Goal: Transaction & Acquisition: Purchase product/service

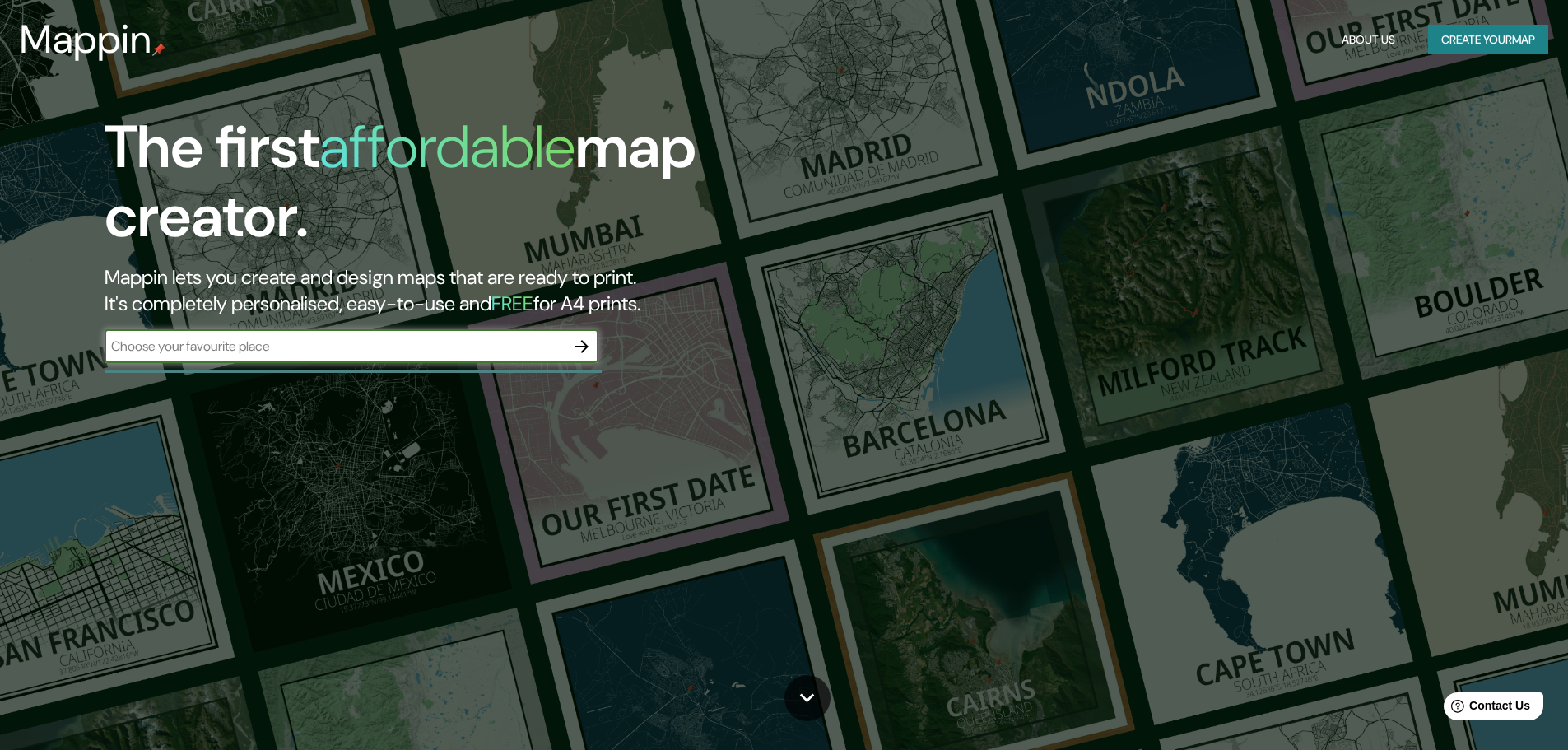
click at [289, 353] on input "text" at bounding box center [335, 346] width 461 height 19
type input "HUAEAZ"
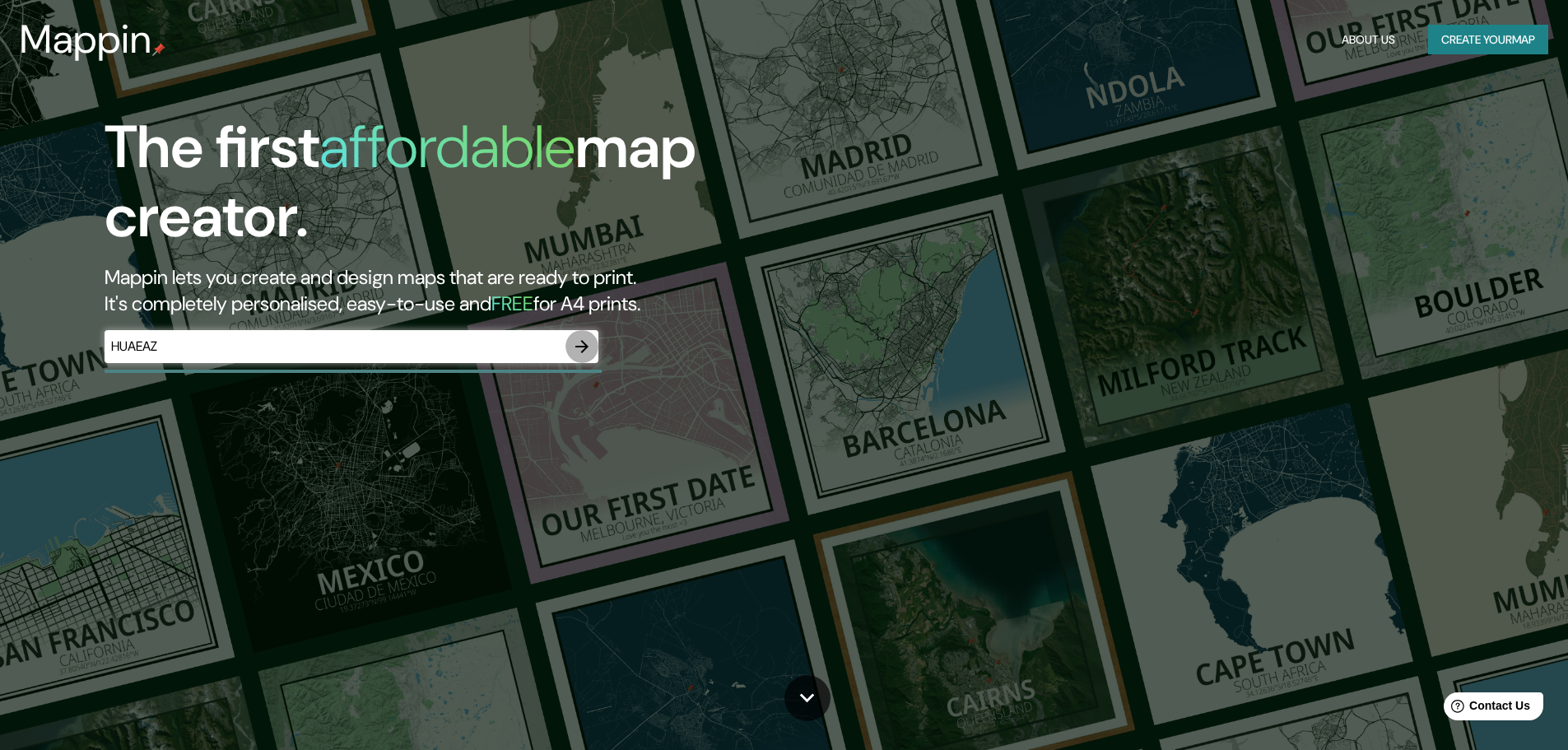
click at [595, 342] on button "button" at bounding box center [582, 347] width 33 height 33
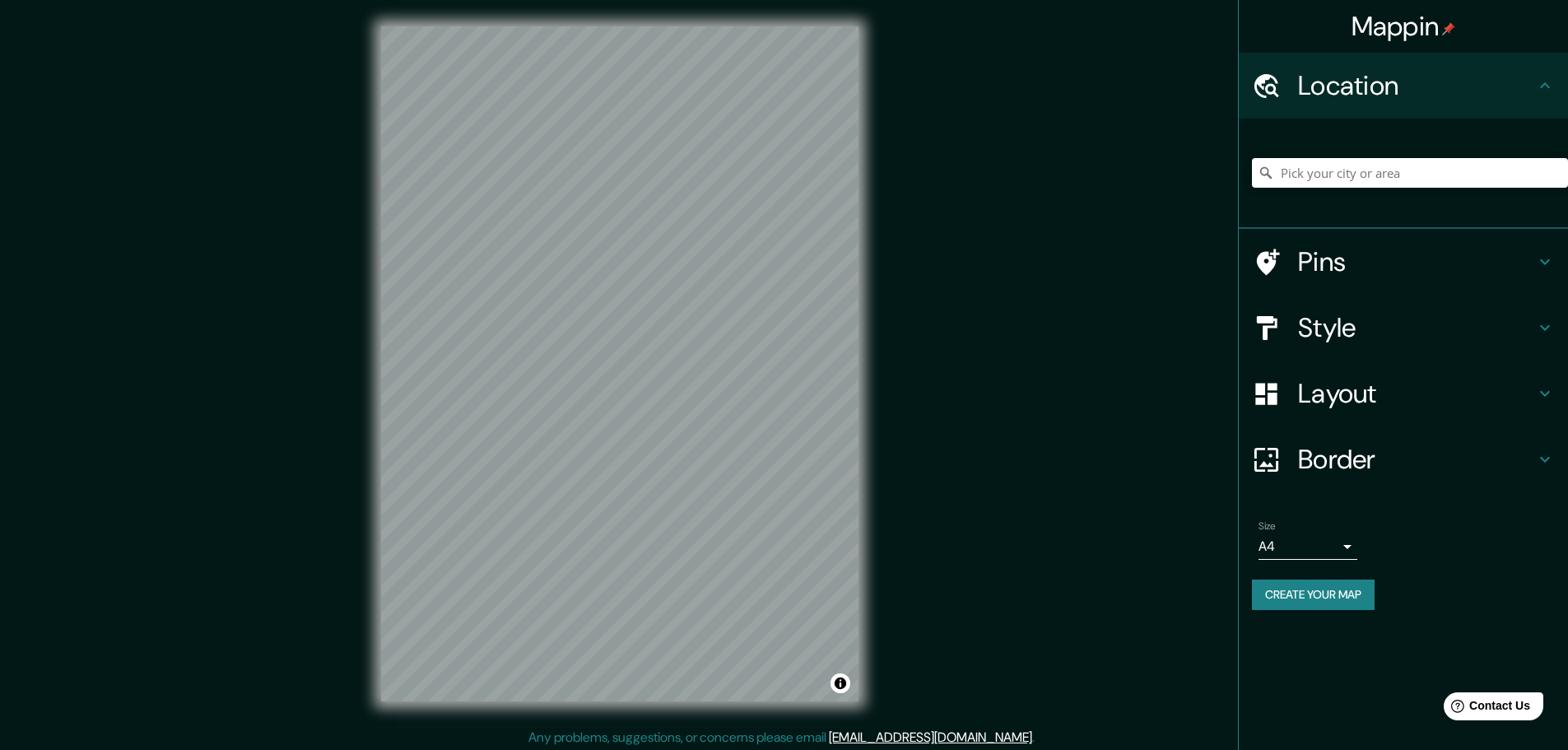
click at [1480, 67] on div "Location" at bounding box center [1403, 86] width 329 height 66
click at [1352, 181] on input "Pick your city or area" at bounding box center [1410, 173] width 316 height 30
drag, startPoint x: 1435, startPoint y: 83, endPoint x: 1473, endPoint y: 84, distance: 38.0
click at [1436, 83] on h4 "Location" at bounding box center [1417, 86] width 237 height 33
click at [1558, 90] on div "Location" at bounding box center [1403, 86] width 329 height 66
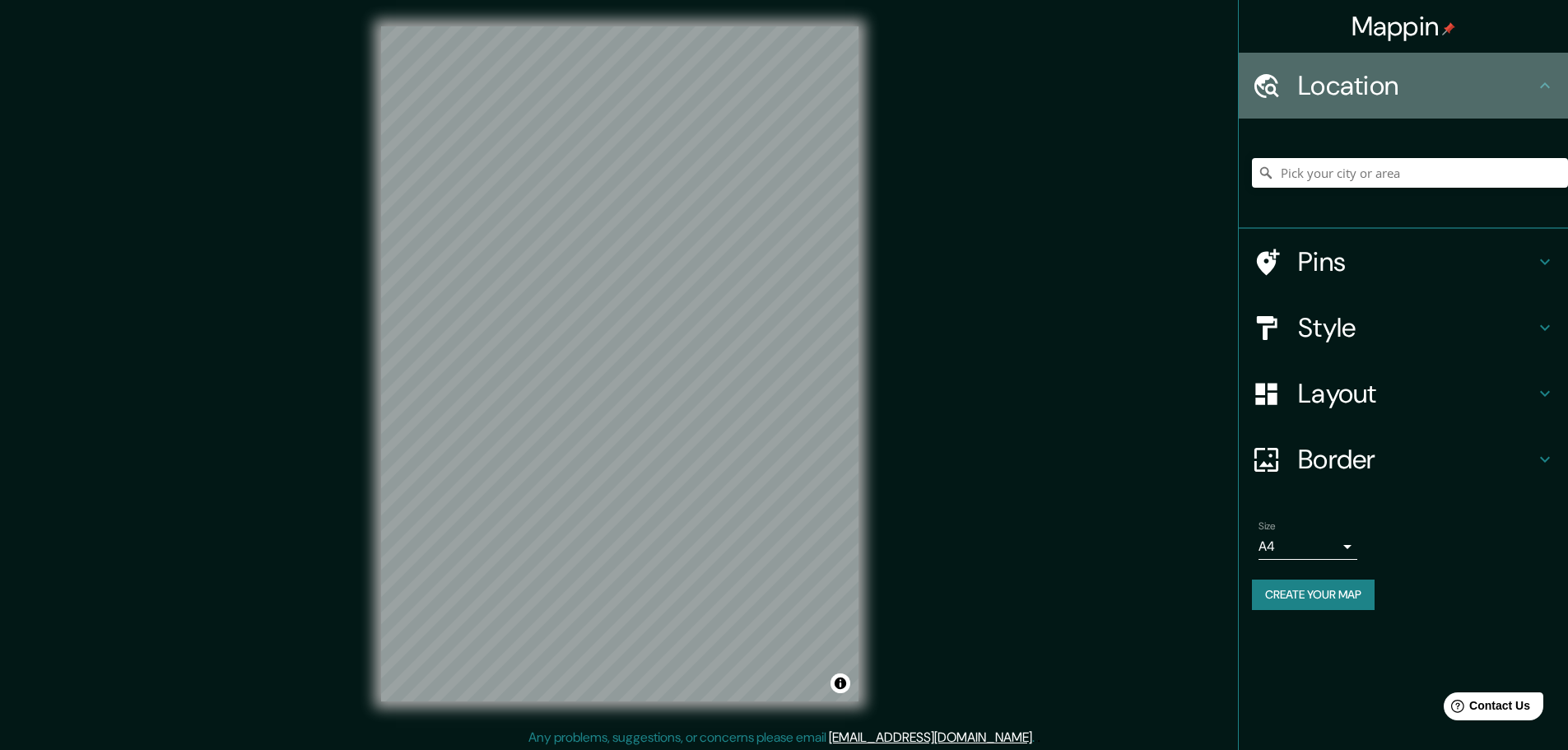
click at [1551, 90] on icon at bounding box center [1545, 85] width 20 height 20
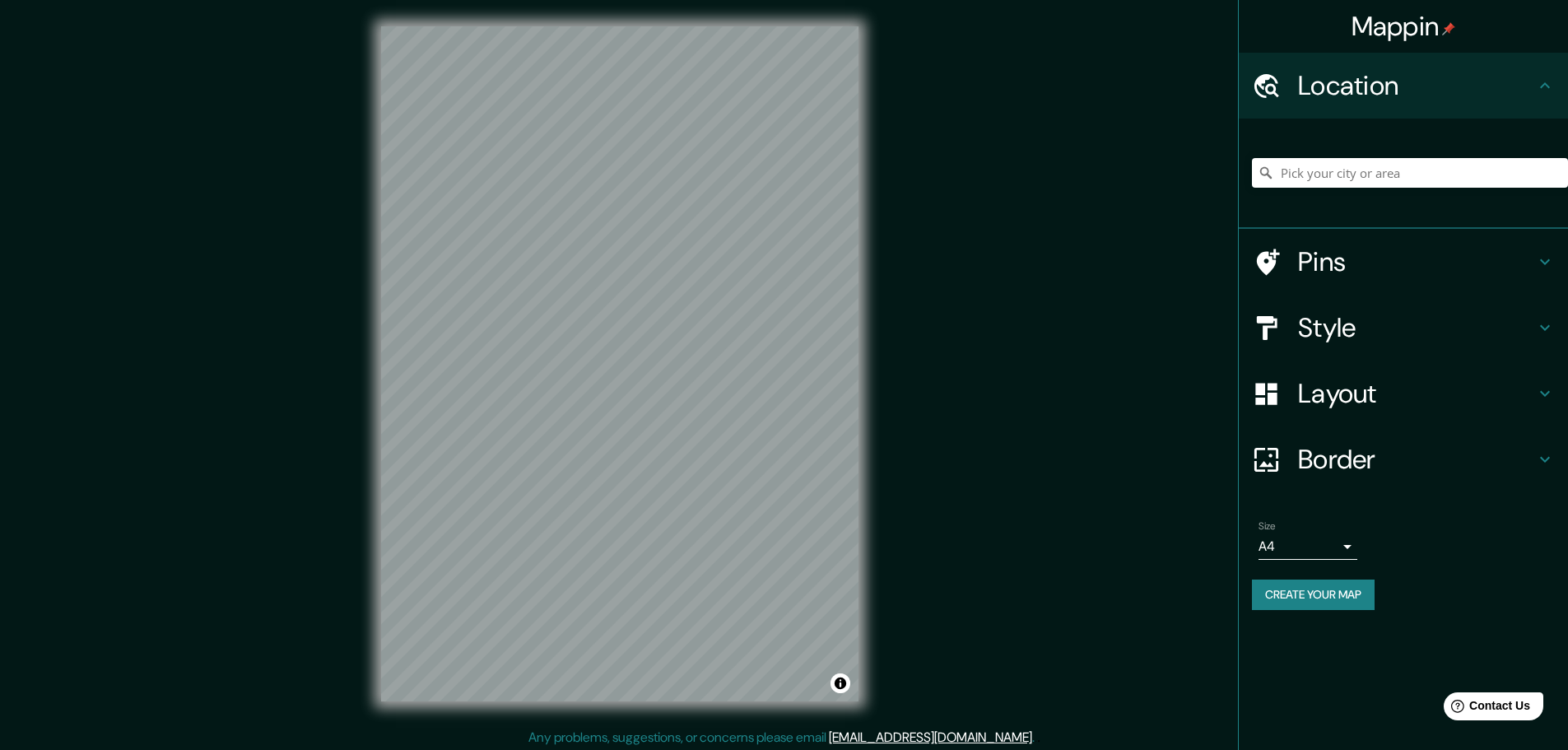
click at [1551, 90] on icon at bounding box center [1545, 85] width 20 height 20
click at [1379, 165] on input "Pick your city or area" at bounding box center [1410, 173] width 316 height 30
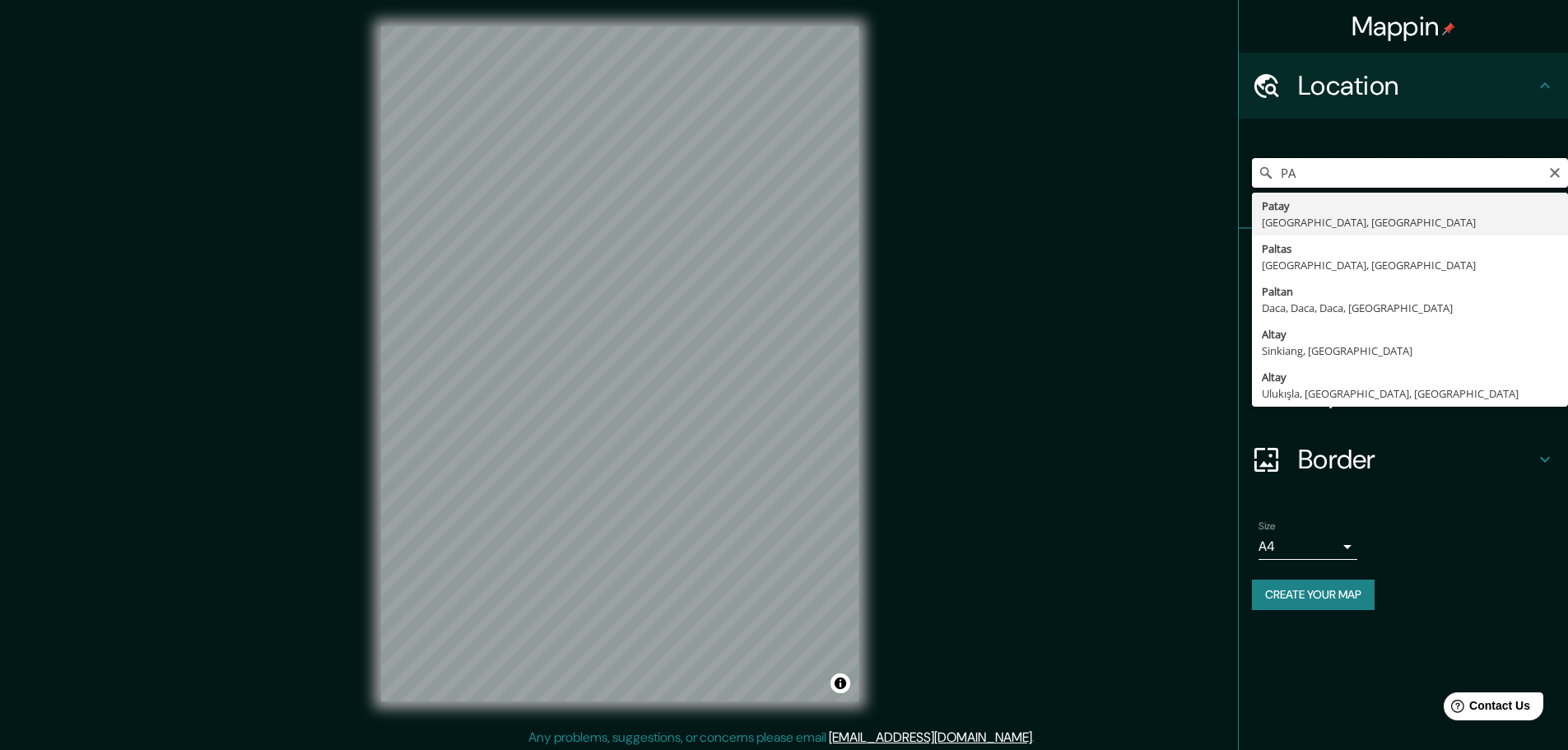
type input "P"
type input "Jangas, [GEOGRAPHIC_DATA], [GEOGRAPHIC_DATA]"
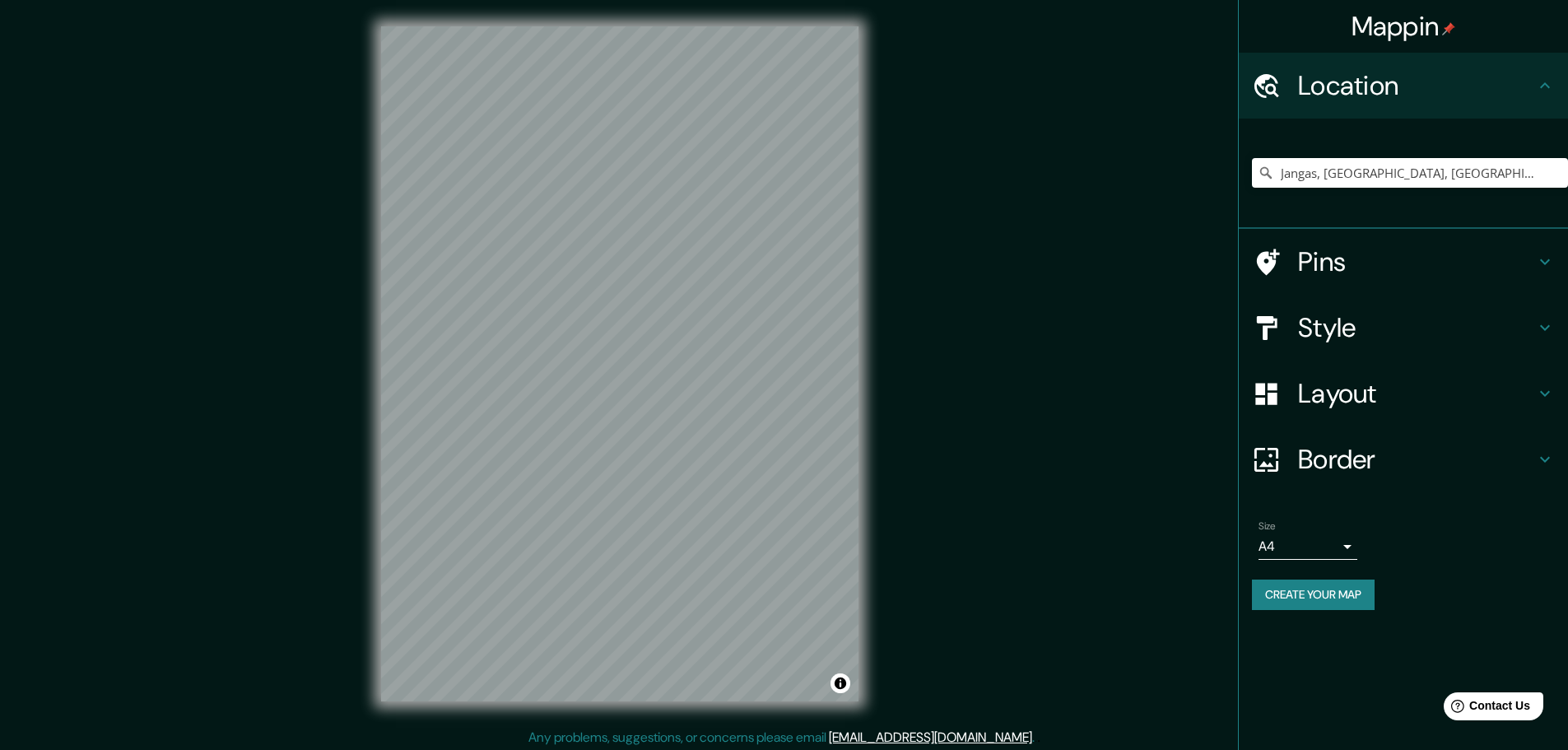
click at [1518, 247] on h4 "Pins" at bounding box center [1417, 262] width 237 height 33
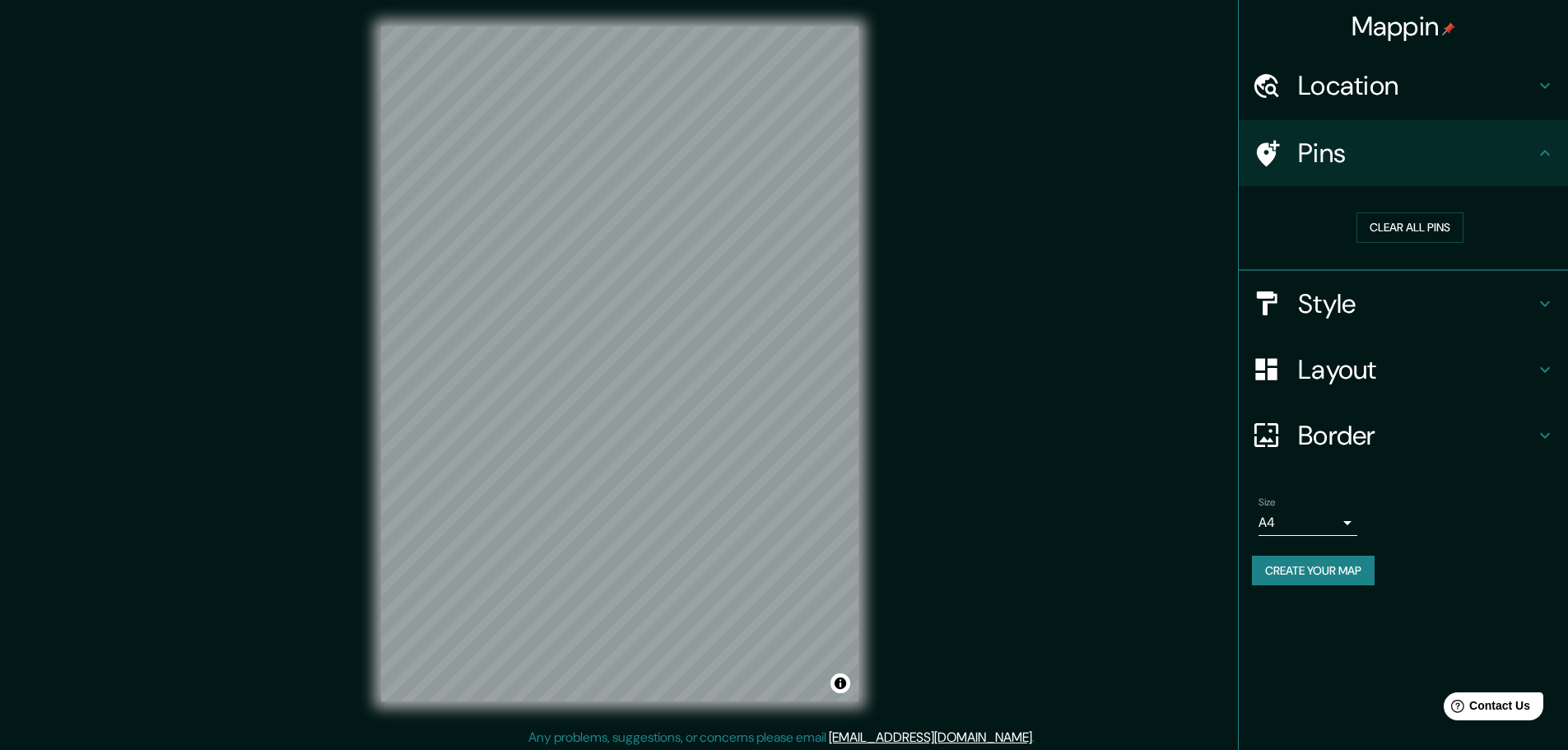
click at [1523, 163] on h4 "Pins" at bounding box center [1417, 153] width 237 height 33
click at [1466, 149] on h4 "Pins" at bounding box center [1417, 153] width 237 height 33
click at [1475, 316] on h4 "Style" at bounding box center [1417, 304] width 237 height 33
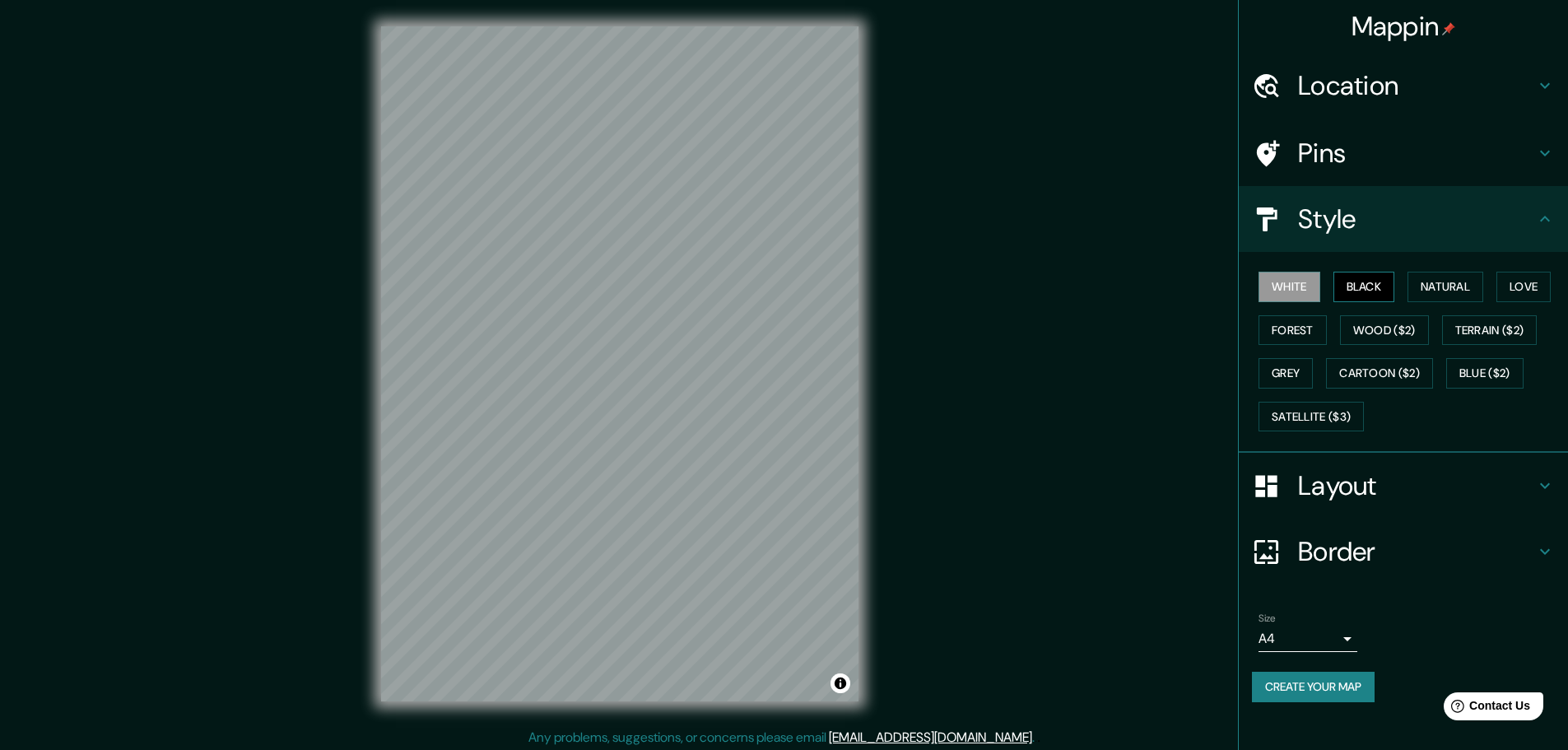
click at [1370, 286] on button "Black" at bounding box center [1364, 287] width 62 height 30
click at [1438, 281] on button "Natural" at bounding box center [1445, 287] width 76 height 30
click at [1386, 346] on div "White Black Natural Love Forest Wood ($2) Terrain ($2) Grey Cartoon ($2) Blue (…" at bounding box center [1410, 351] width 316 height 173
click at [1279, 365] on button "Grey" at bounding box center [1286, 373] width 55 height 30
click at [1283, 325] on button "Forest" at bounding box center [1292, 330] width 69 height 30
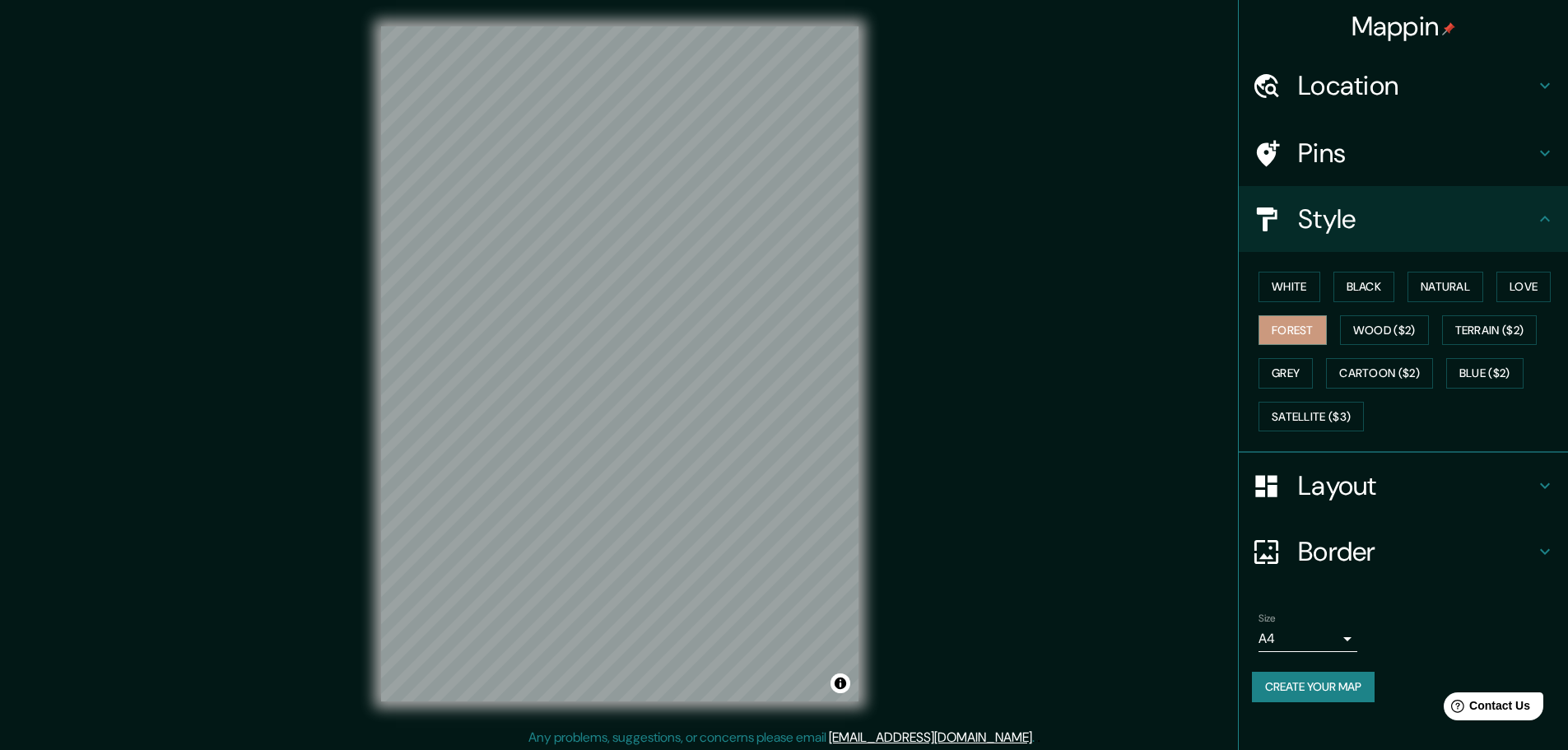
click at [1365, 349] on div "White Black Natural Love Forest Wood ($2) Terrain ($2) Grey Cartoon ($2) Blue (…" at bounding box center [1410, 351] width 316 height 173
click at [1283, 375] on button "Grey" at bounding box center [1286, 373] width 55 height 30
click at [1363, 276] on button "Black" at bounding box center [1364, 287] width 62 height 30
click at [1427, 271] on div "White Black Natural Love Forest Wood ($2) Terrain ($2) Grey Cartoon ($2) Blue (…" at bounding box center [1410, 351] width 316 height 173
click at [1484, 282] on button "Natural" at bounding box center [1445, 287] width 76 height 30
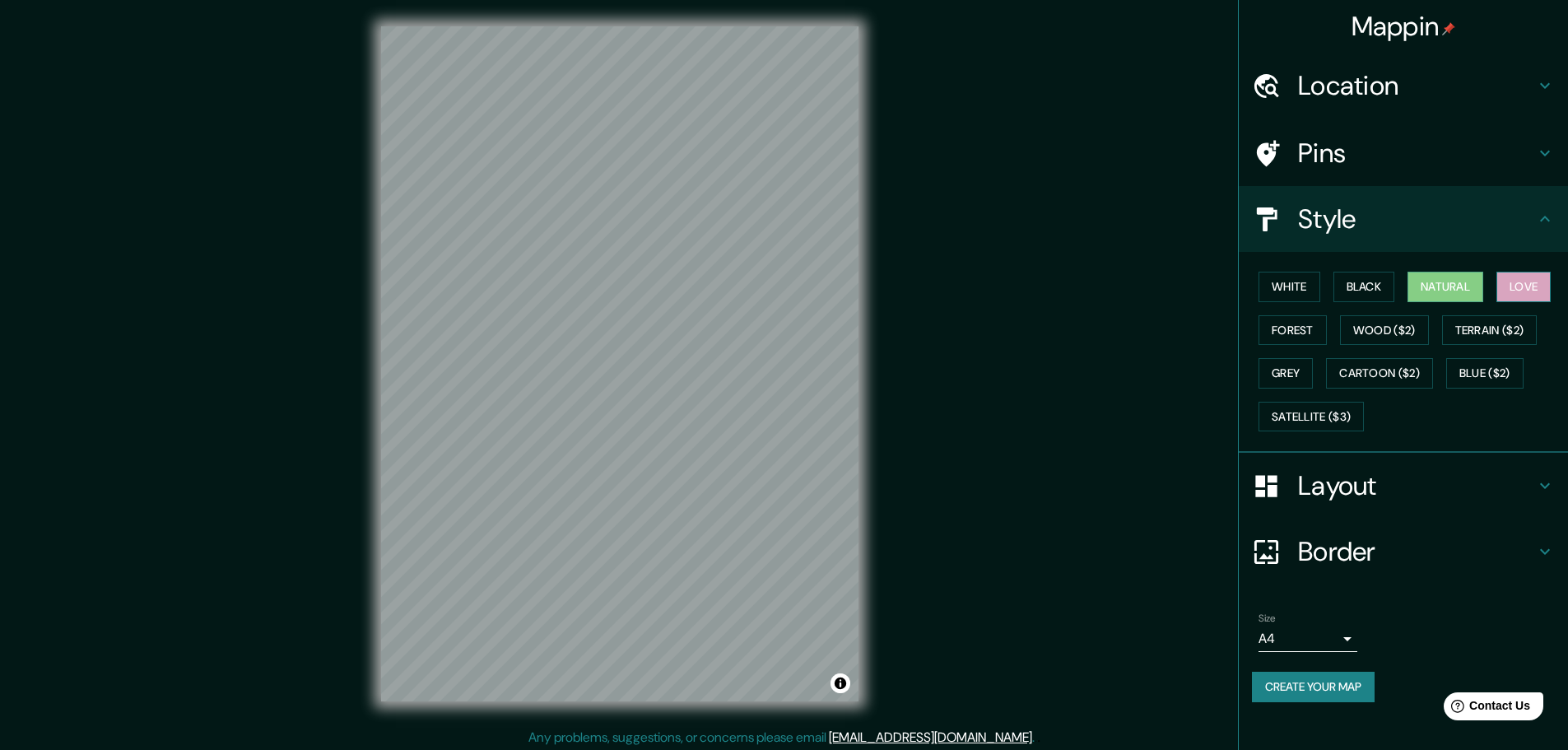
click at [1528, 284] on button "Love" at bounding box center [1524, 287] width 55 height 30
click at [1444, 284] on button "Natural" at bounding box center [1445, 287] width 76 height 30
click at [1429, 489] on h4 "Layout" at bounding box center [1417, 486] width 237 height 33
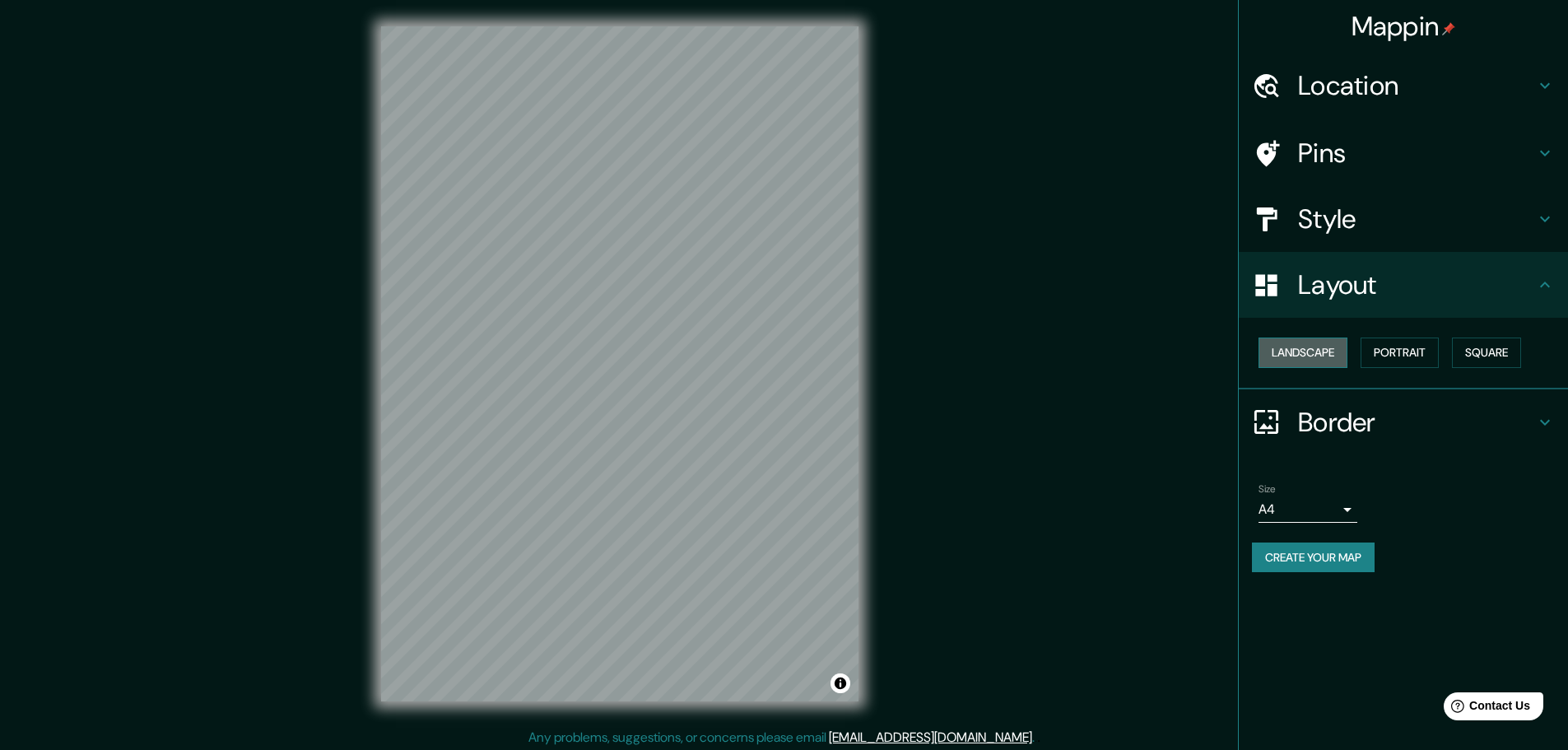
click at [1330, 357] on button "Landscape" at bounding box center [1303, 352] width 89 height 30
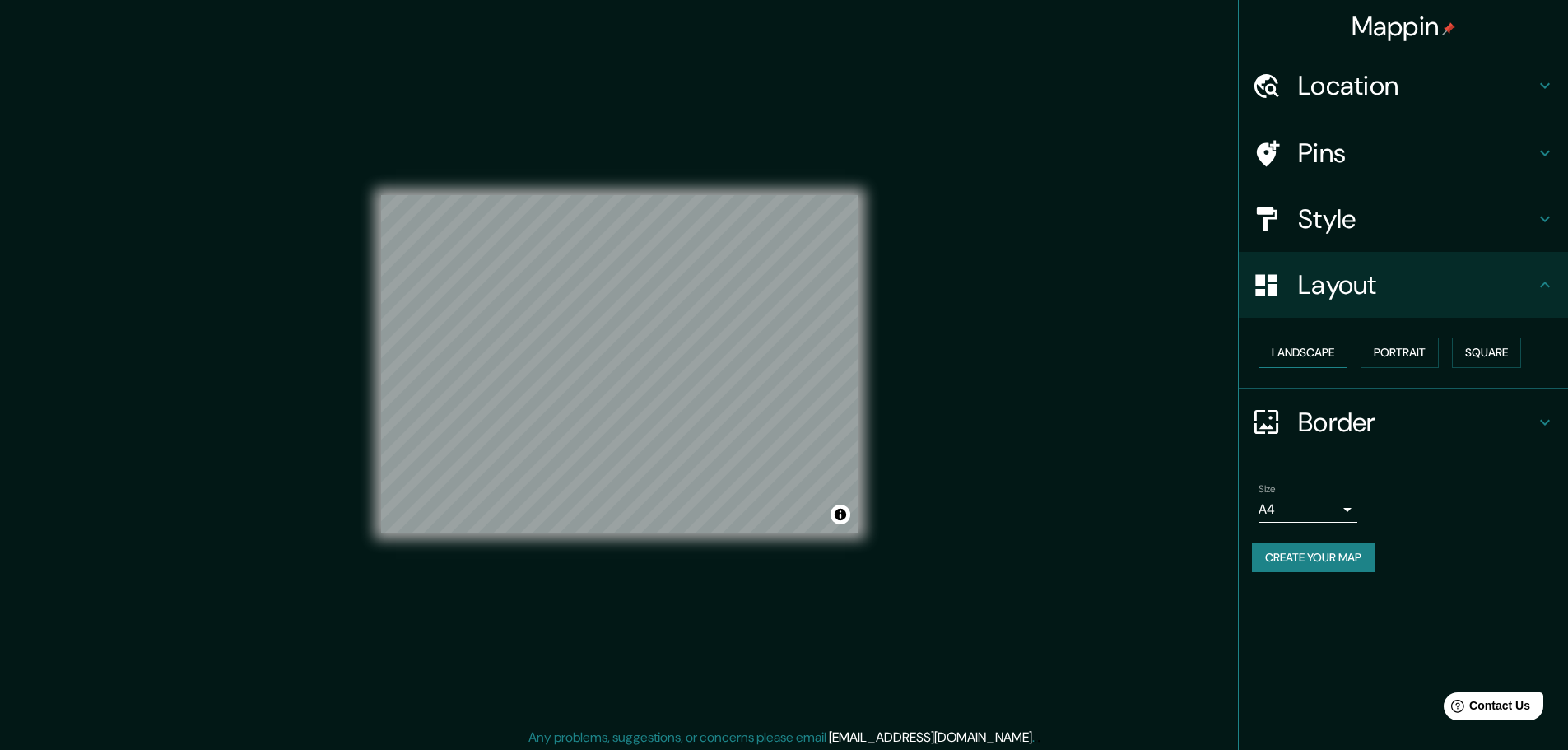
click at [1329, 357] on button "Landscape" at bounding box center [1303, 352] width 89 height 30
click at [1379, 354] on button "Portrait" at bounding box center [1399, 352] width 78 height 30
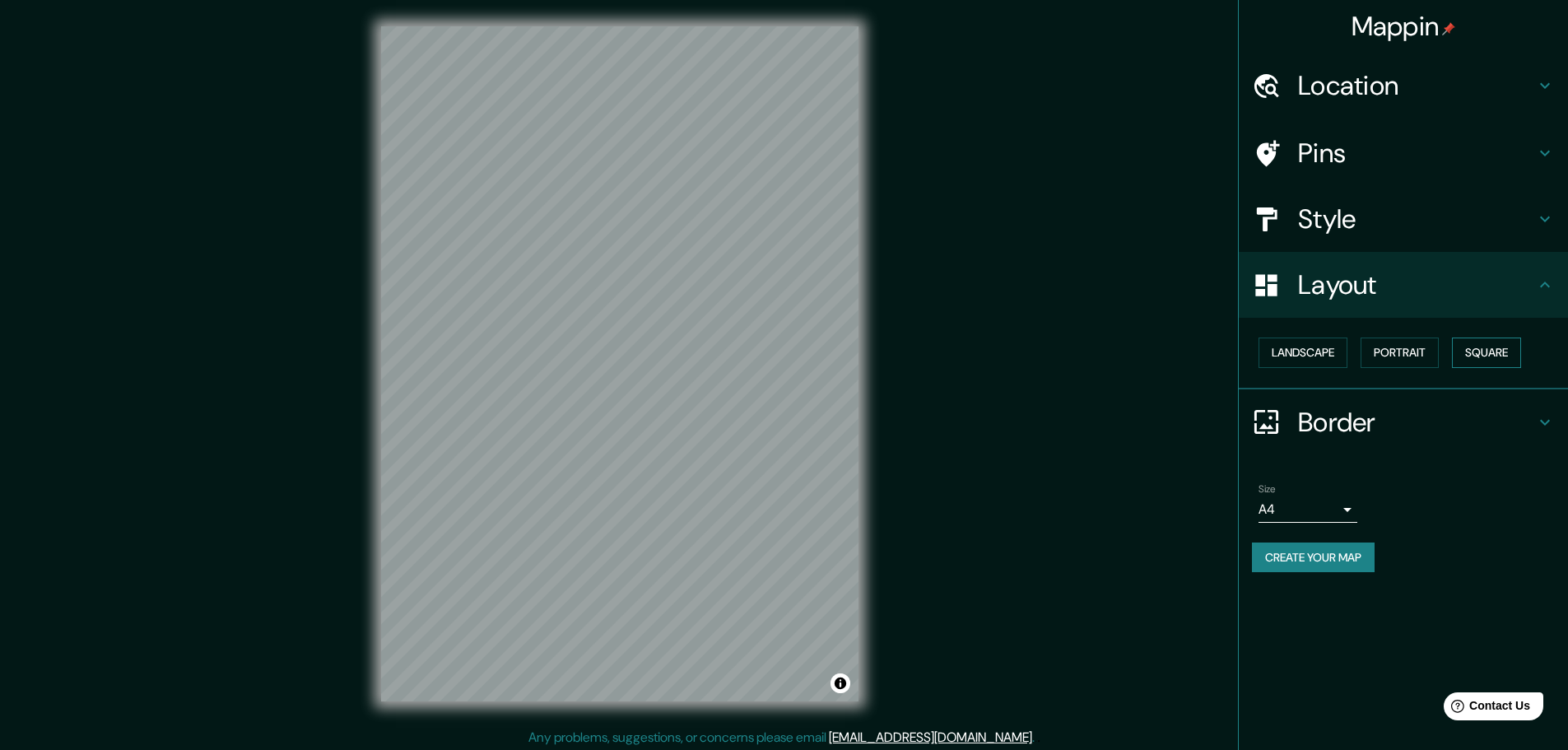
click at [1492, 356] on button "Square" at bounding box center [1487, 352] width 70 height 30
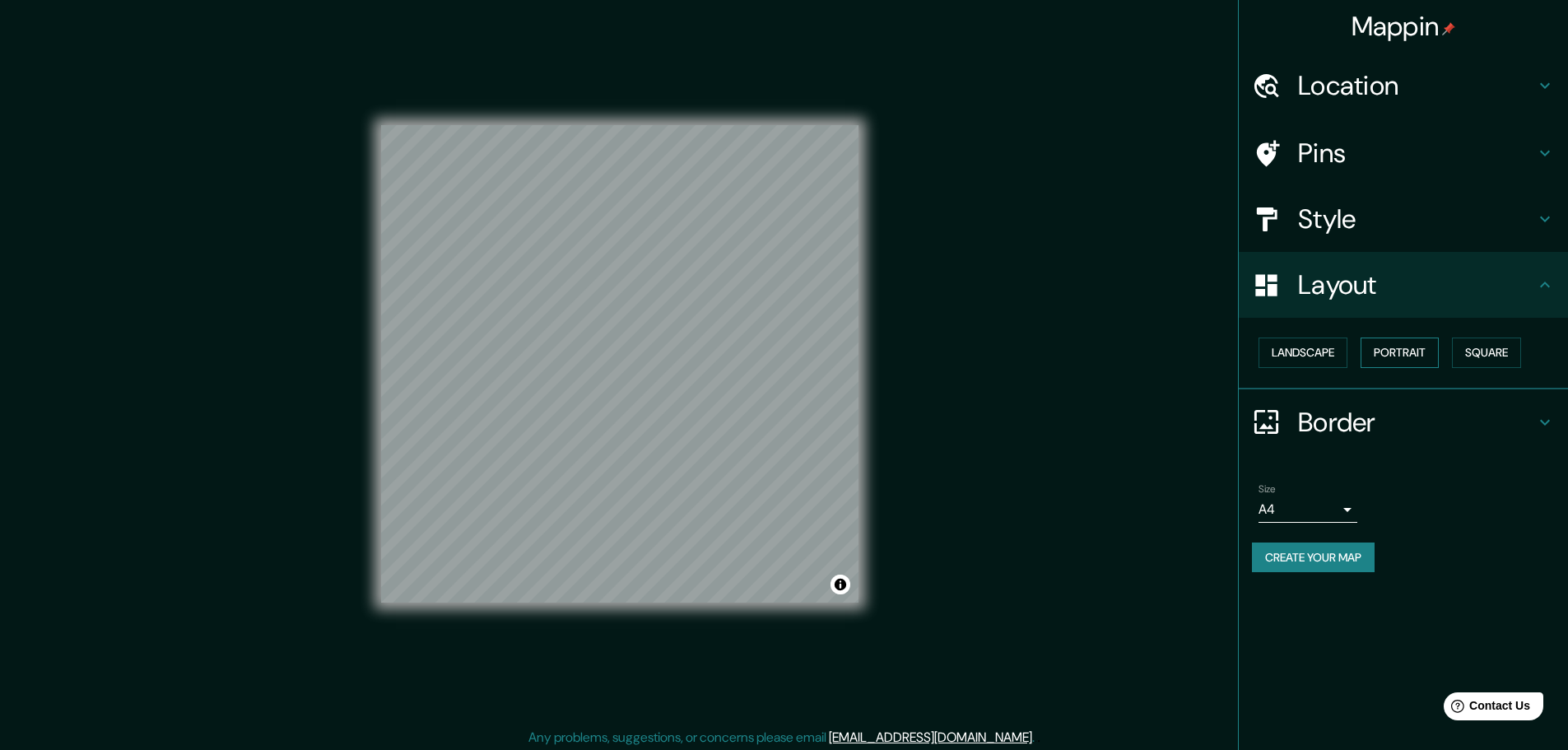
click at [1412, 359] on button "Portrait" at bounding box center [1399, 352] width 78 height 30
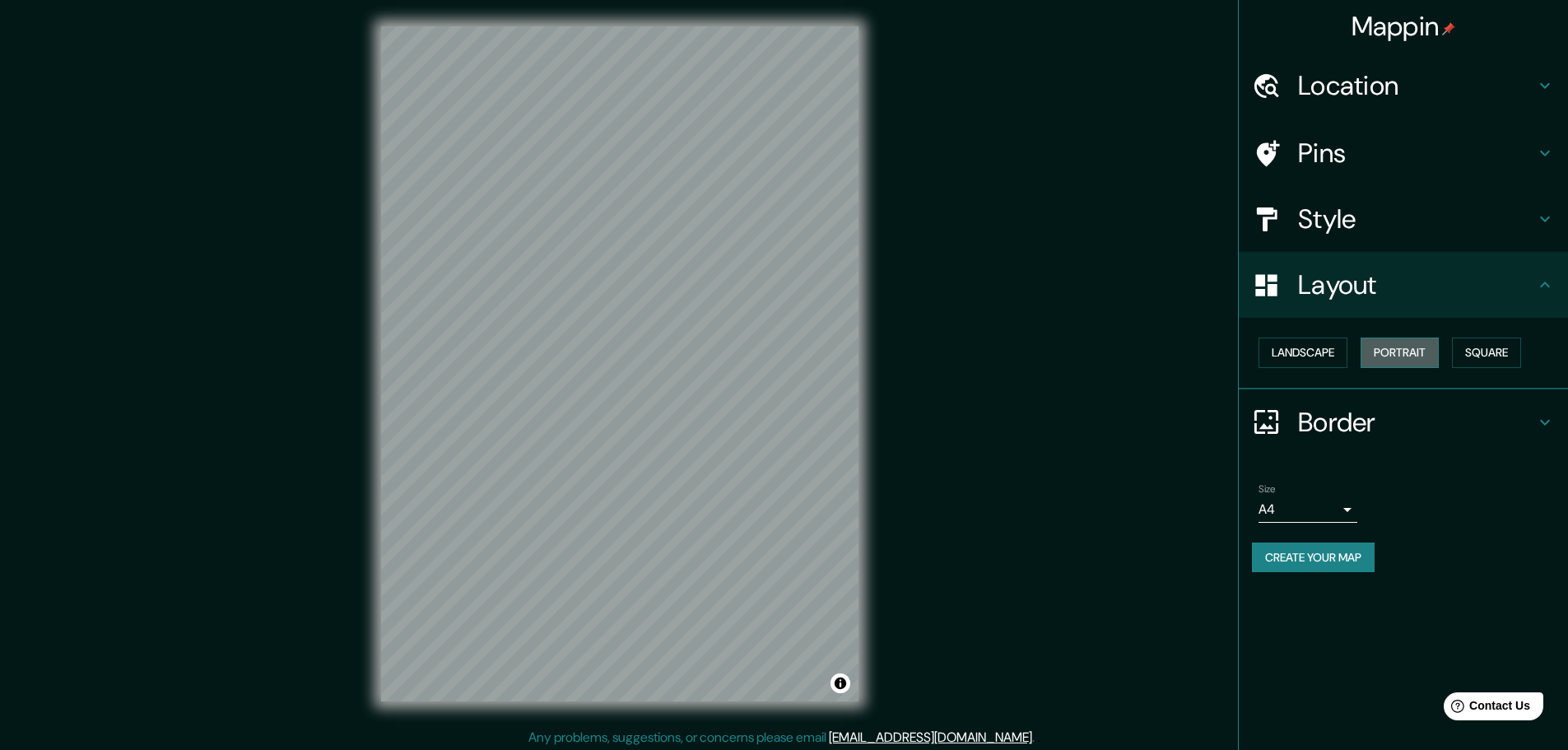
click at [1371, 355] on button "Portrait" at bounding box center [1399, 352] width 78 height 30
click at [1322, 410] on h4 "Border" at bounding box center [1417, 422] width 237 height 33
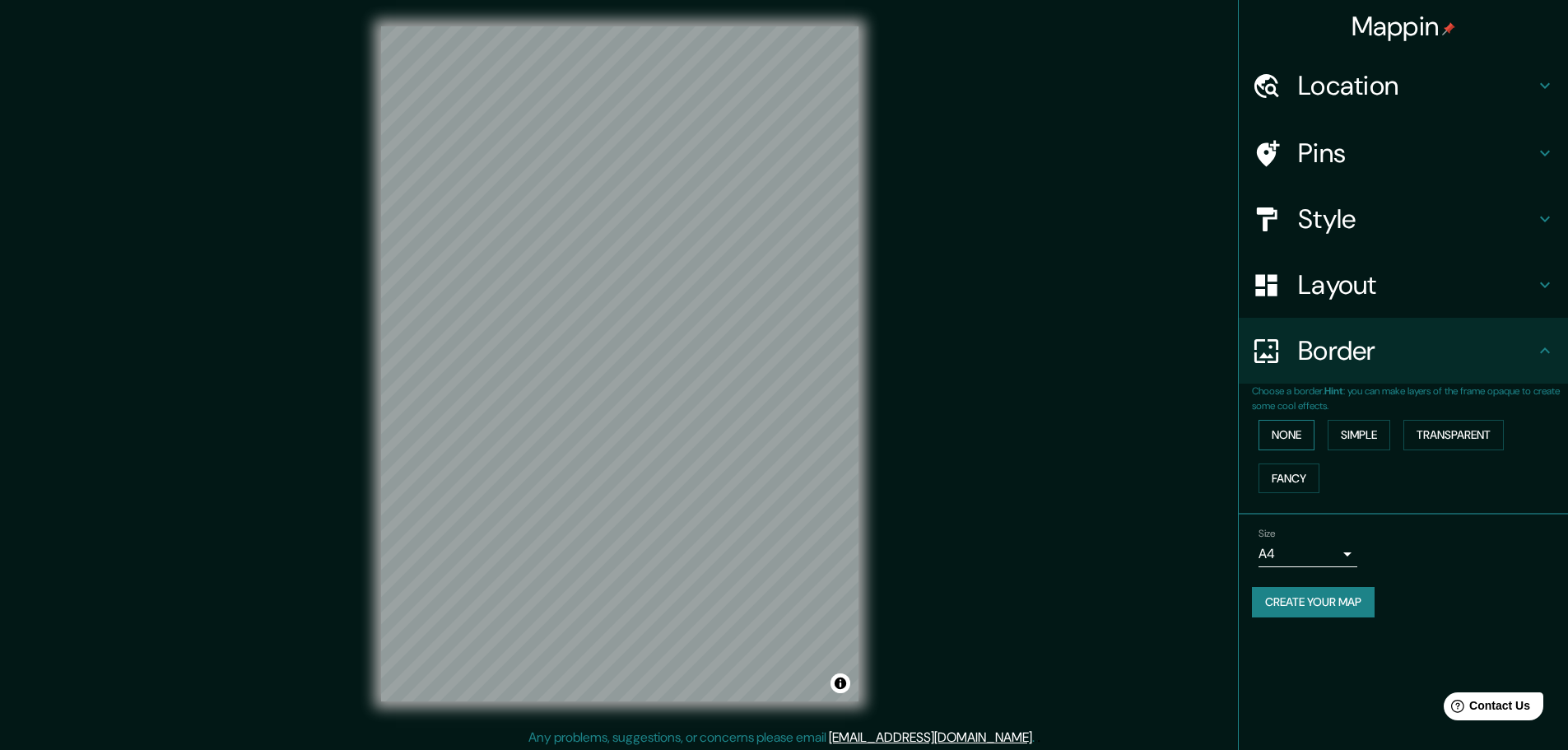
click at [1294, 427] on button "None" at bounding box center [1286, 435] width 56 height 30
click at [1365, 423] on button "Simple" at bounding box center [1359, 435] width 63 height 30
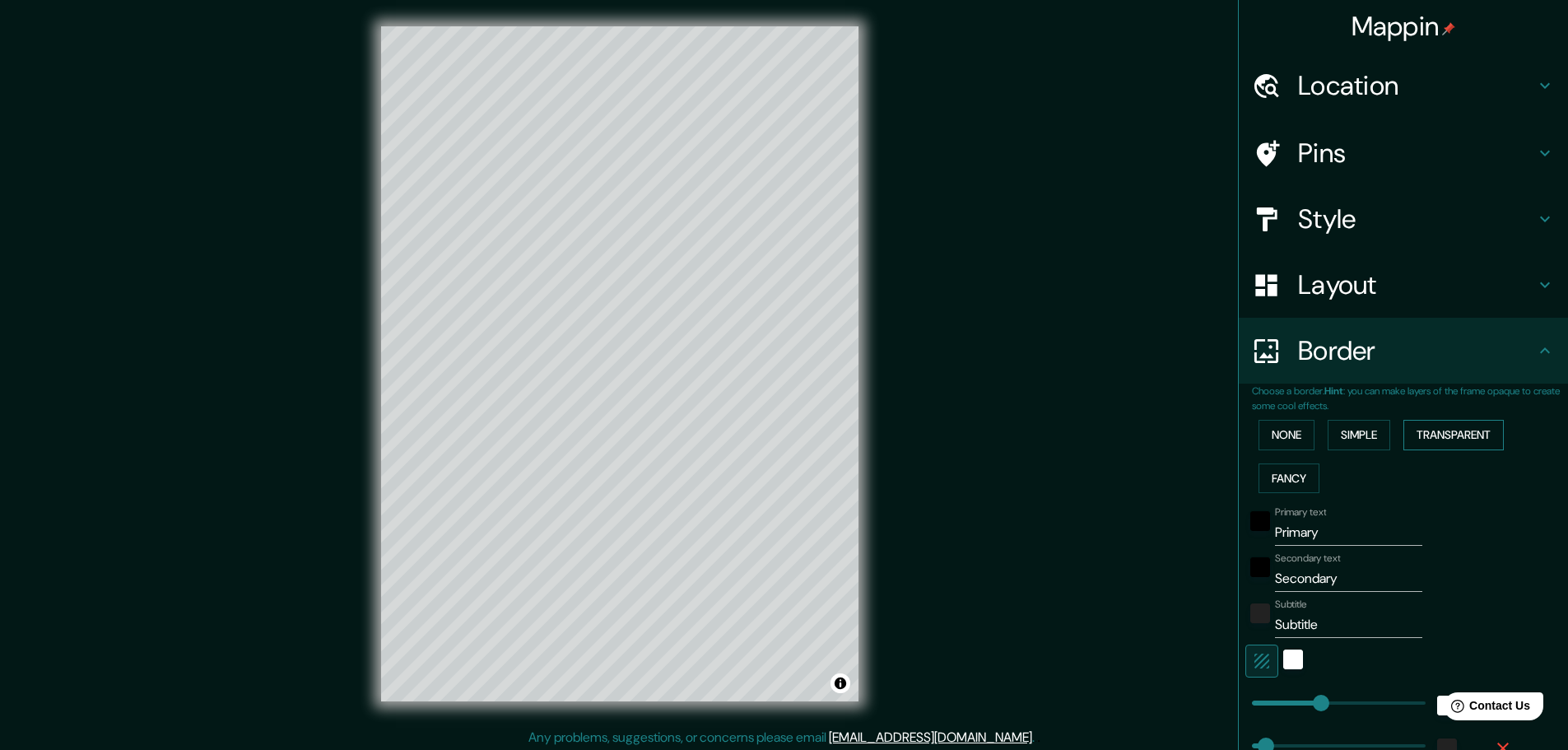
click at [1428, 433] on button "Transparent" at bounding box center [1454, 435] width 101 height 30
click at [1277, 475] on button "Fancy" at bounding box center [1289, 478] width 61 height 30
click at [1285, 433] on button "None" at bounding box center [1286, 435] width 56 height 30
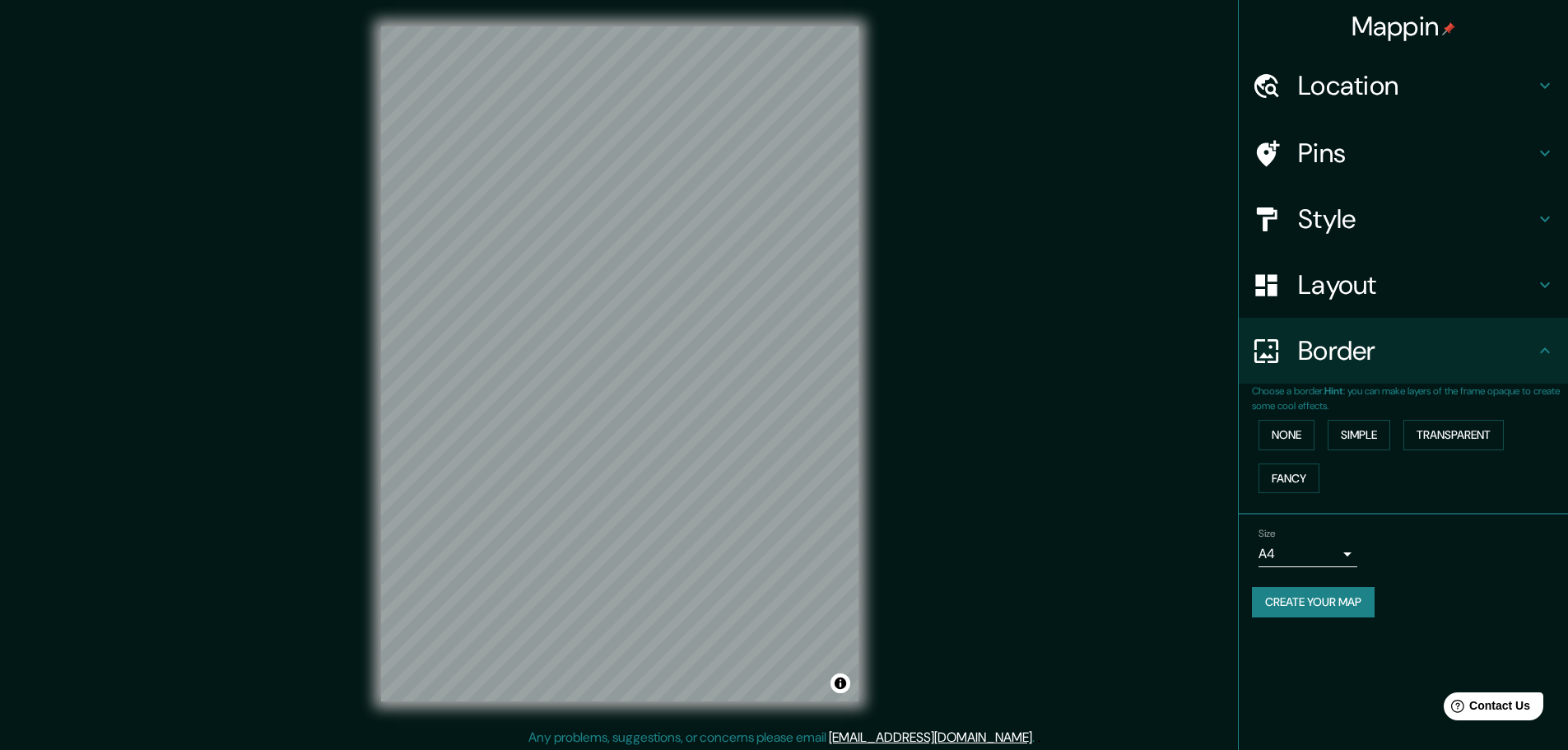
click at [1319, 552] on body "Mappin Location [GEOGRAPHIC_DATA], [GEOGRAPHIC_DATA], [GEOGRAPHIC_DATA] Pins St…" at bounding box center [784, 375] width 1568 height 750
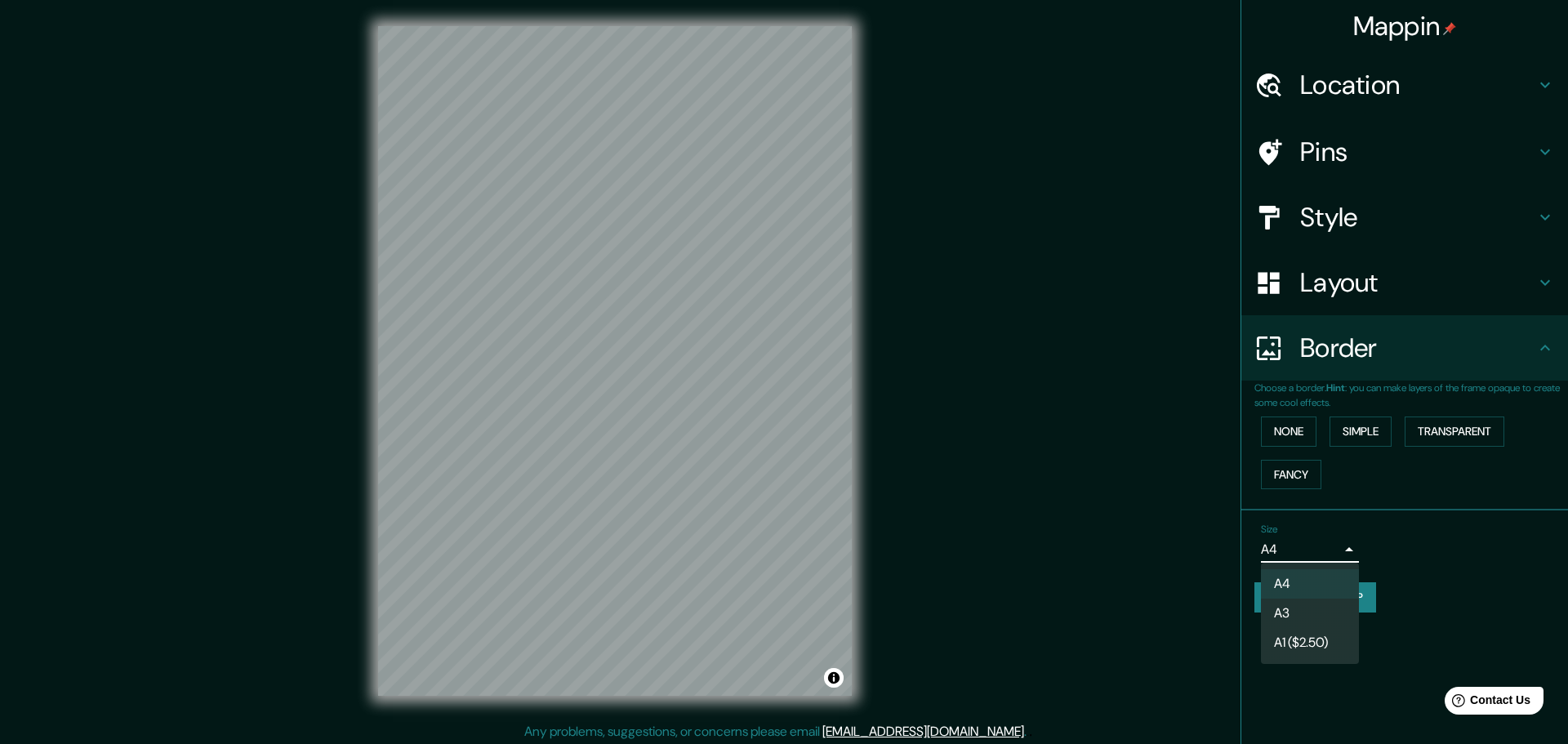
click at [1315, 618] on li "A3" at bounding box center [1310, 613] width 98 height 29
type input "a4"
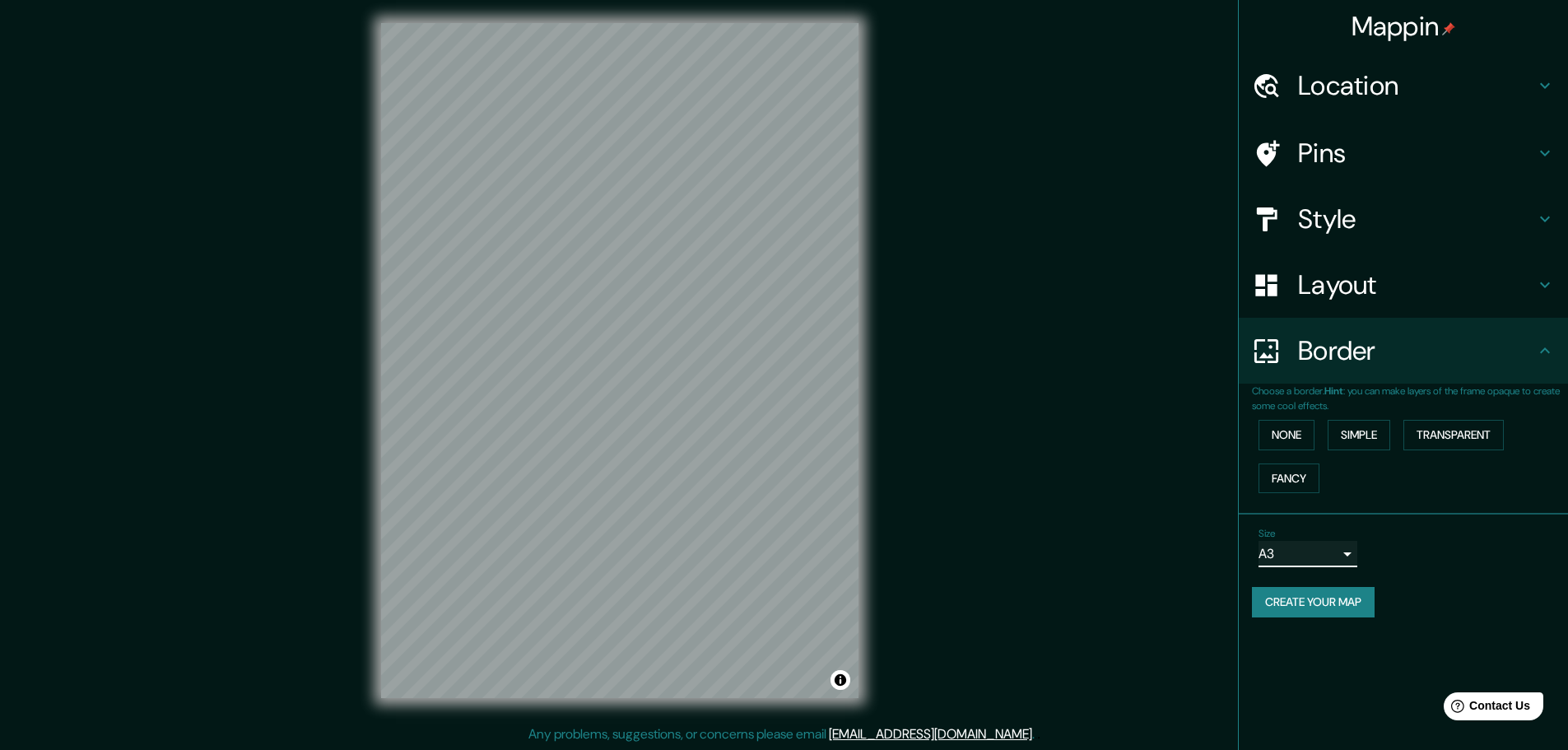
scroll to position [4, 0]
click at [1277, 65] on div "Location" at bounding box center [1403, 86] width 329 height 66
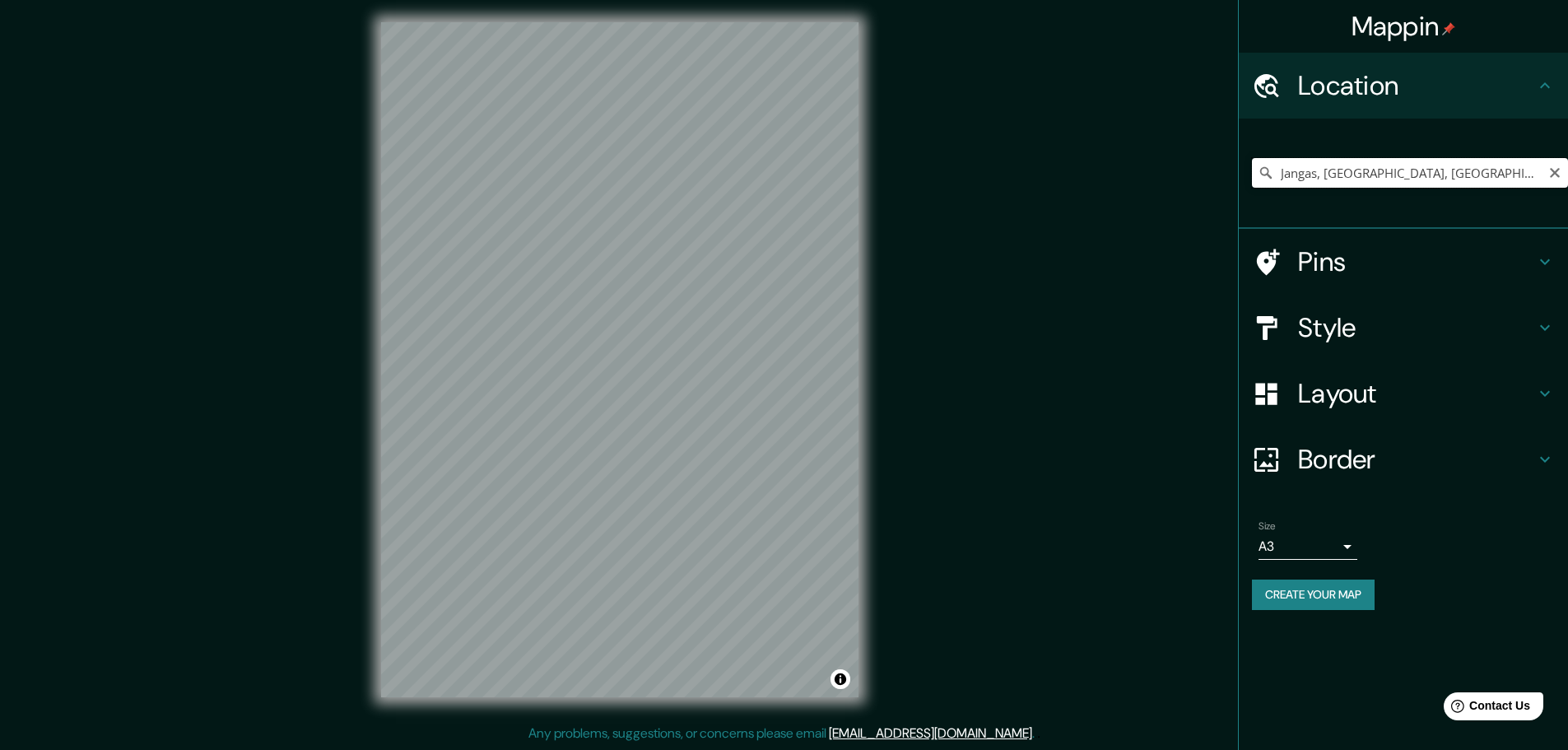
drag, startPoint x: 1514, startPoint y: 172, endPoint x: 1062, endPoint y: 216, distance: 454.1
click at [1073, 213] on div "Mappin Location [GEOGRAPHIC_DATA], [GEOGRAPHIC_DATA], [GEOGRAPHIC_DATA] Pins St…" at bounding box center [784, 373] width 1568 height 754
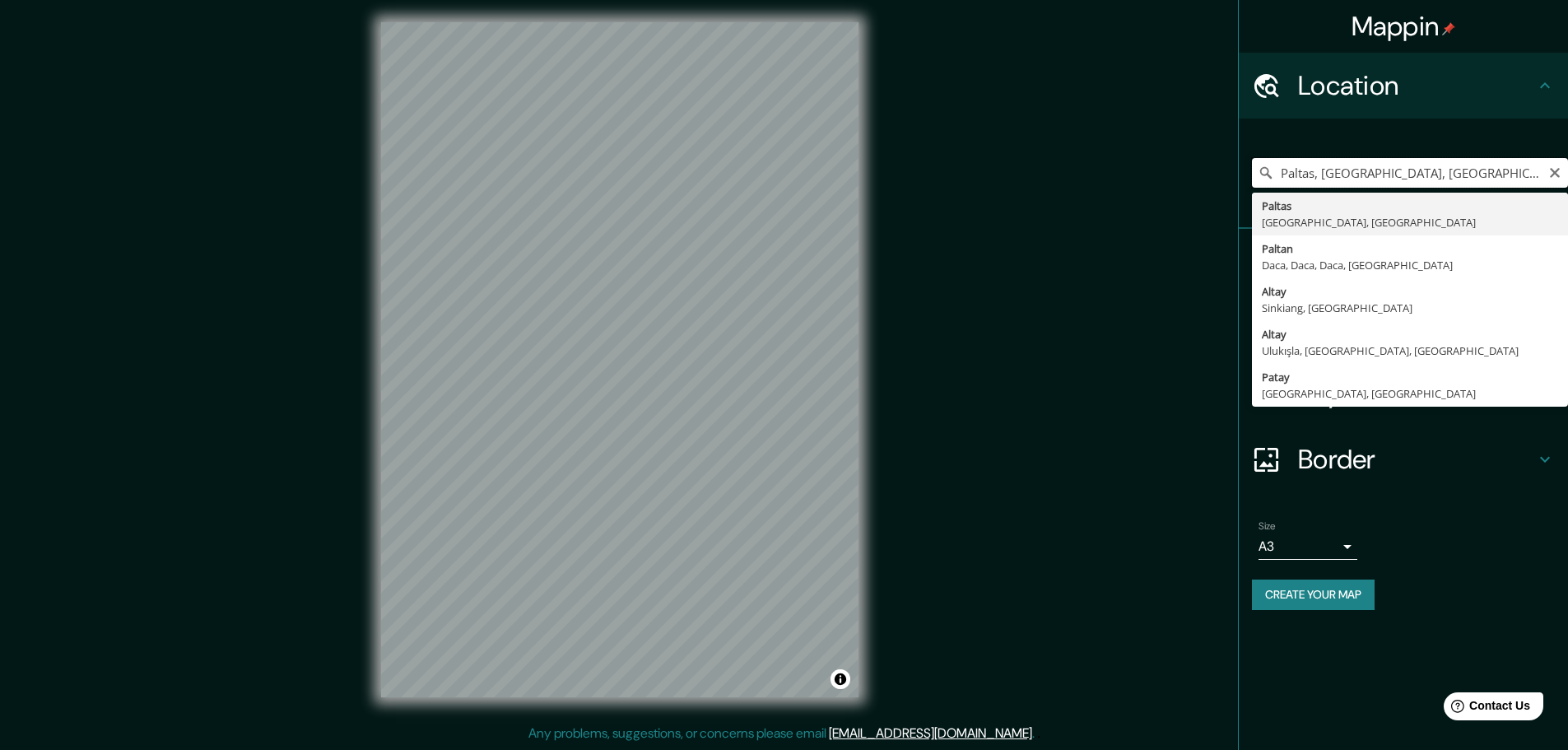
click at [1379, 177] on input "Paltas, [GEOGRAPHIC_DATA], [GEOGRAPHIC_DATA]" at bounding box center [1410, 173] width 316 height 30
drag, startPoint x: 1389, startPoint y: 179, endPoint x: 1208, endPoint y: 229, distance: 187.8
click at [1218, 201] on div "Mappin Location [GEOGRAPHIC_DATA], [GEOGRAPHIC_DATA], [GEOGRAPHIC_DATA] [GEOGRA…" at bounding box center [784, 373] width 1568 height 754
type input "Jangas, [GEOGRAPHIC_DATA], [GEOGRAPHIC_DATA]"
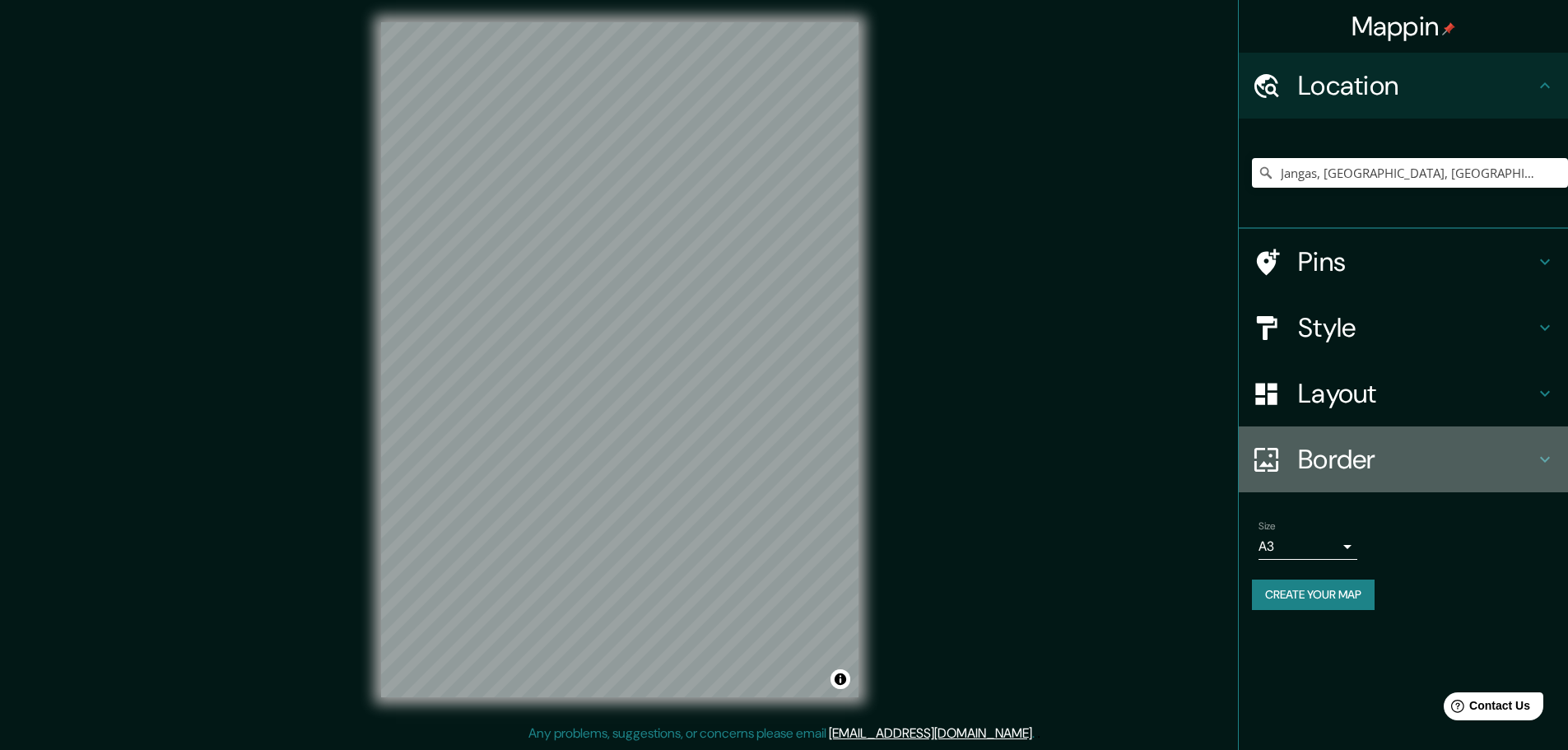
click at [1339, 456] on h4 "Border" at bounding box center [1417, 460] width 237 height 33
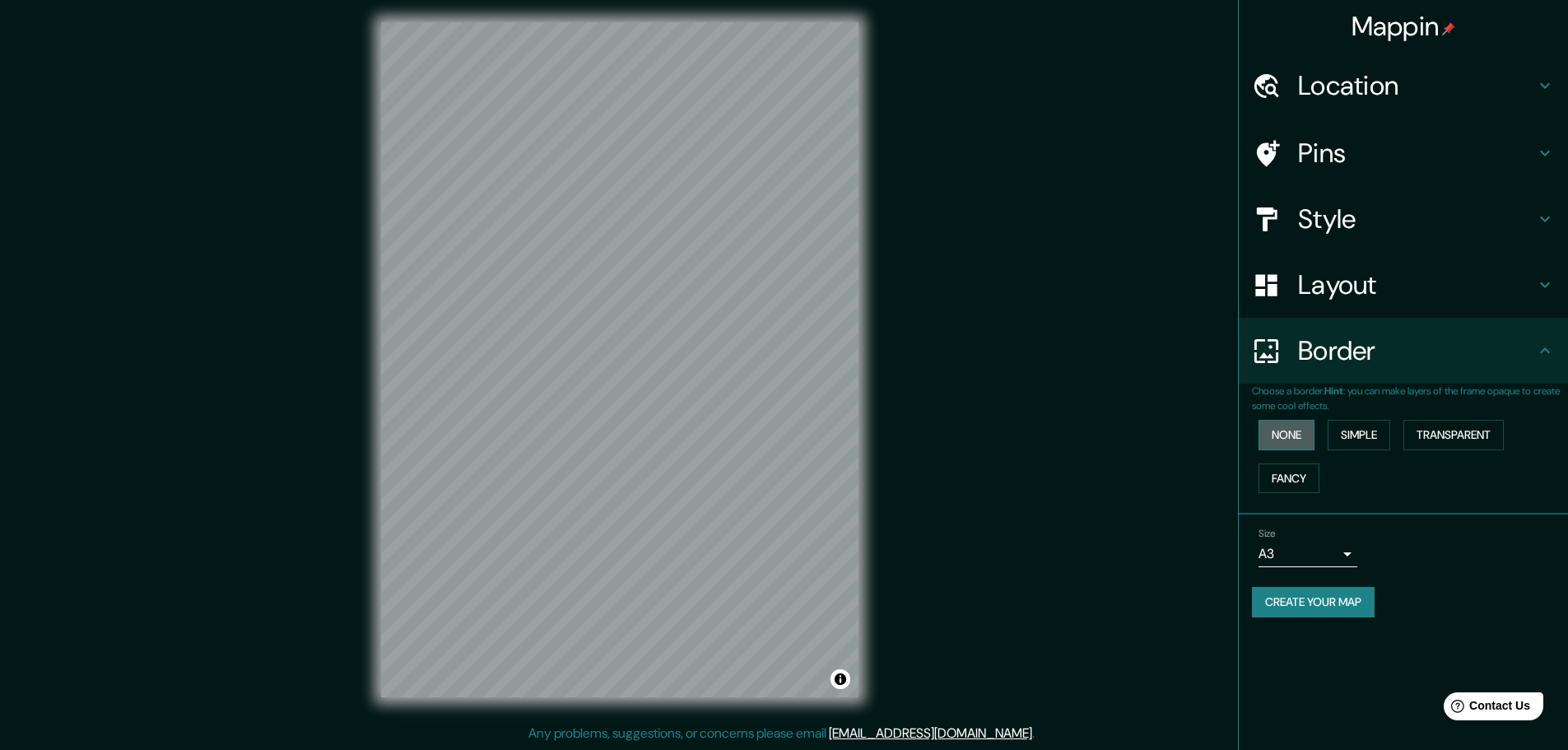
click at [1292, 432] on button "None" at bounding box center [1286, 435] width 56 height 30
click at [1370, 430] on button "Simple" at bounding box center [1359, 435] width 63 height 30
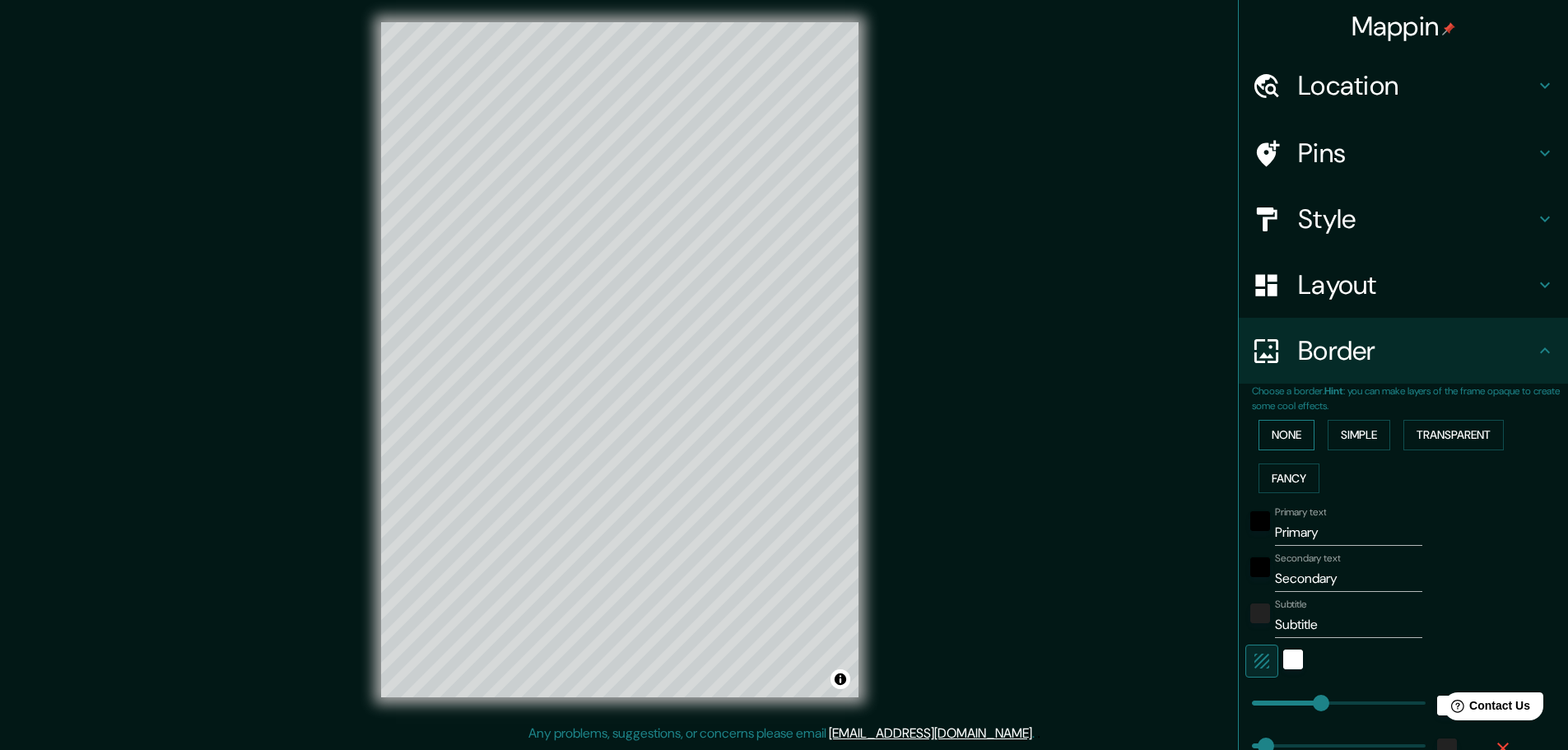
click at [1286, 436] on button "None" at bounding box center [1286, 435] width 56 height 30
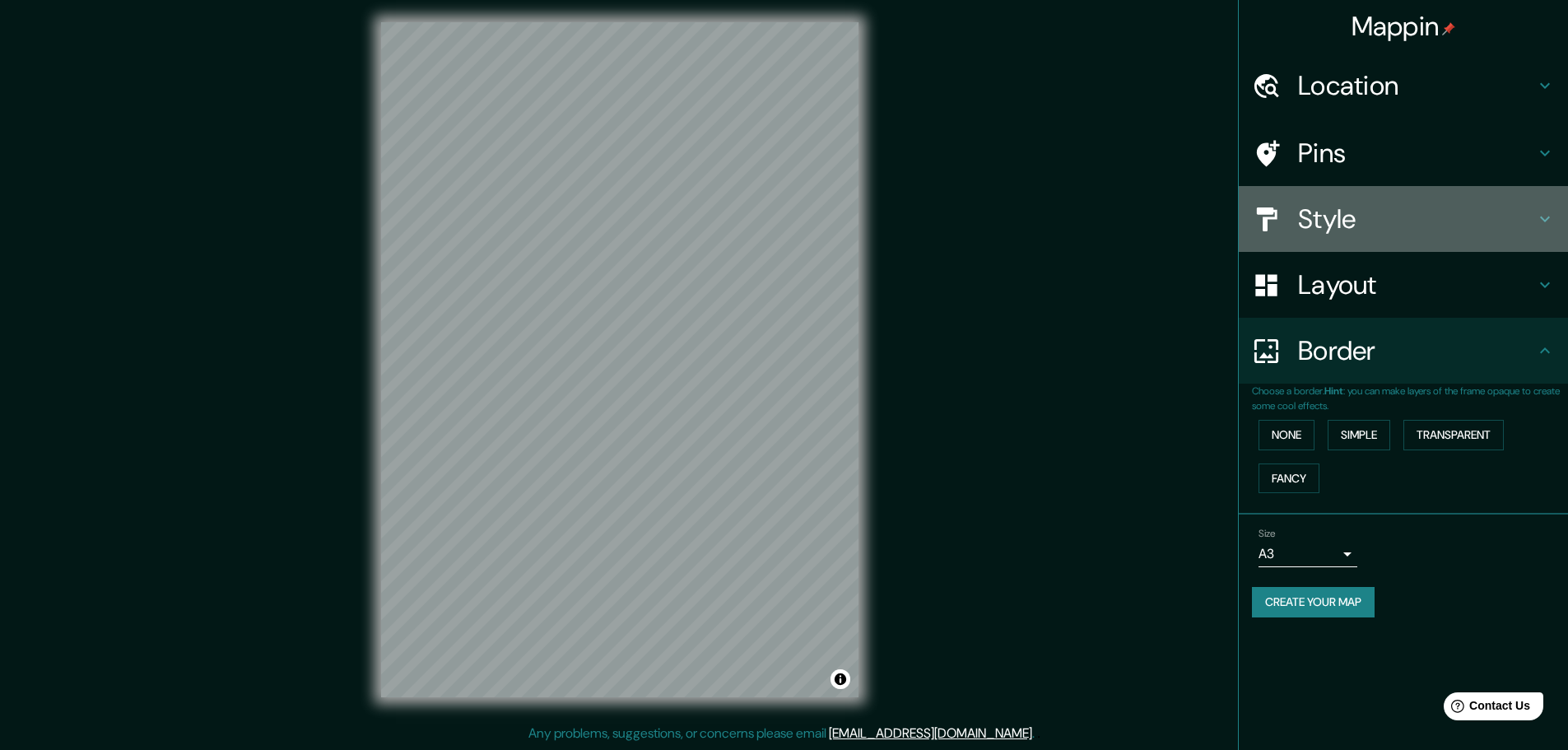
click at [1383, 215] on h4 "Style" at bounding box center [1417, 219] width 237 height 33
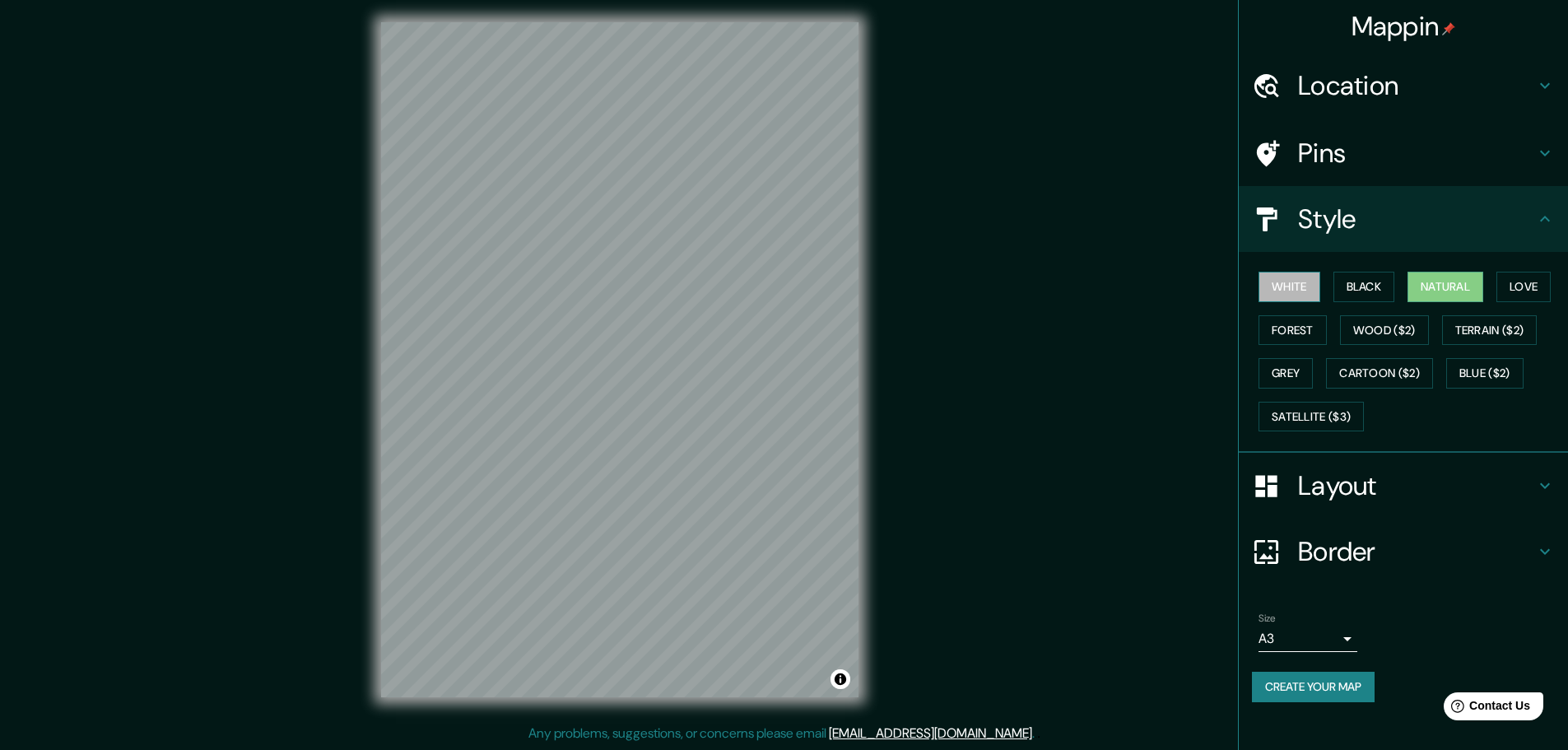
drag, startPoint x: 1313, startPoint y: 281, endPoint x: 1306, endPoint y: 288, distance: 9.9
click at [1306, 288] on button "White" at bounding box center [1289, 287] width 62 height 30
click at [1363, 282] on button "Black" at bounding box center [1364, 287] width 62 height 30
click at [1291, 284] on button "White" at bounding box center [1289, 287] width 62 height 30
click at [1516, 289] on button "Love" at bounding box center [1524, 287] width 55 height 30
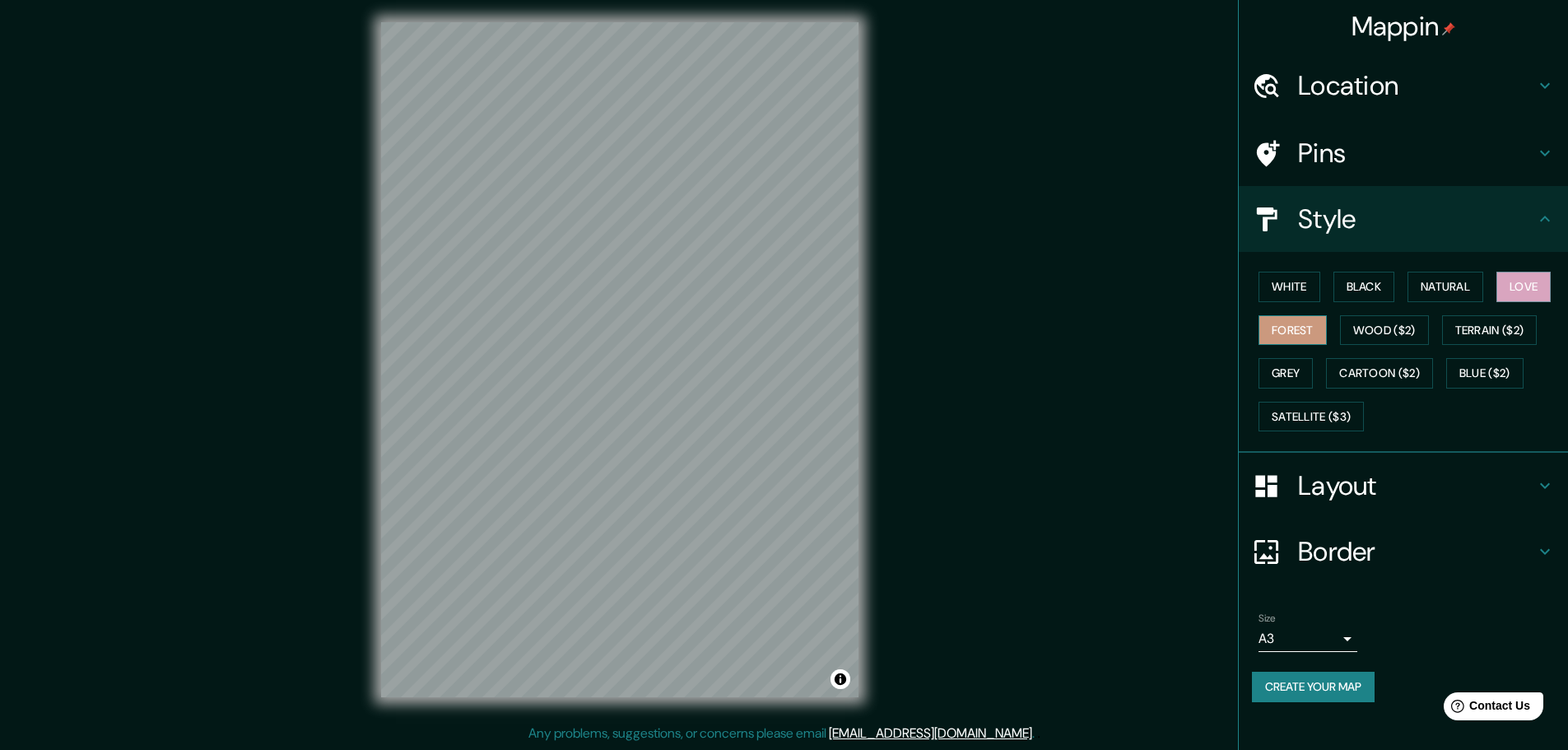
click at [1285, 337] on button "Forest" at bounding box center [1292, 330] width 69 height 30
click at [616, 291] on div at bounding box center [621, 289] width 13 height 13
drag, startPoint x: 617, startPoint y: 291, endPoint x: 628, endPoint y: 293, distance: 11.2
click at [628, 293] on div at bounding box center [627, 289] width 13 height 13
click at [617, 296] on div at bounding box center [620, 294] width 13 height 13
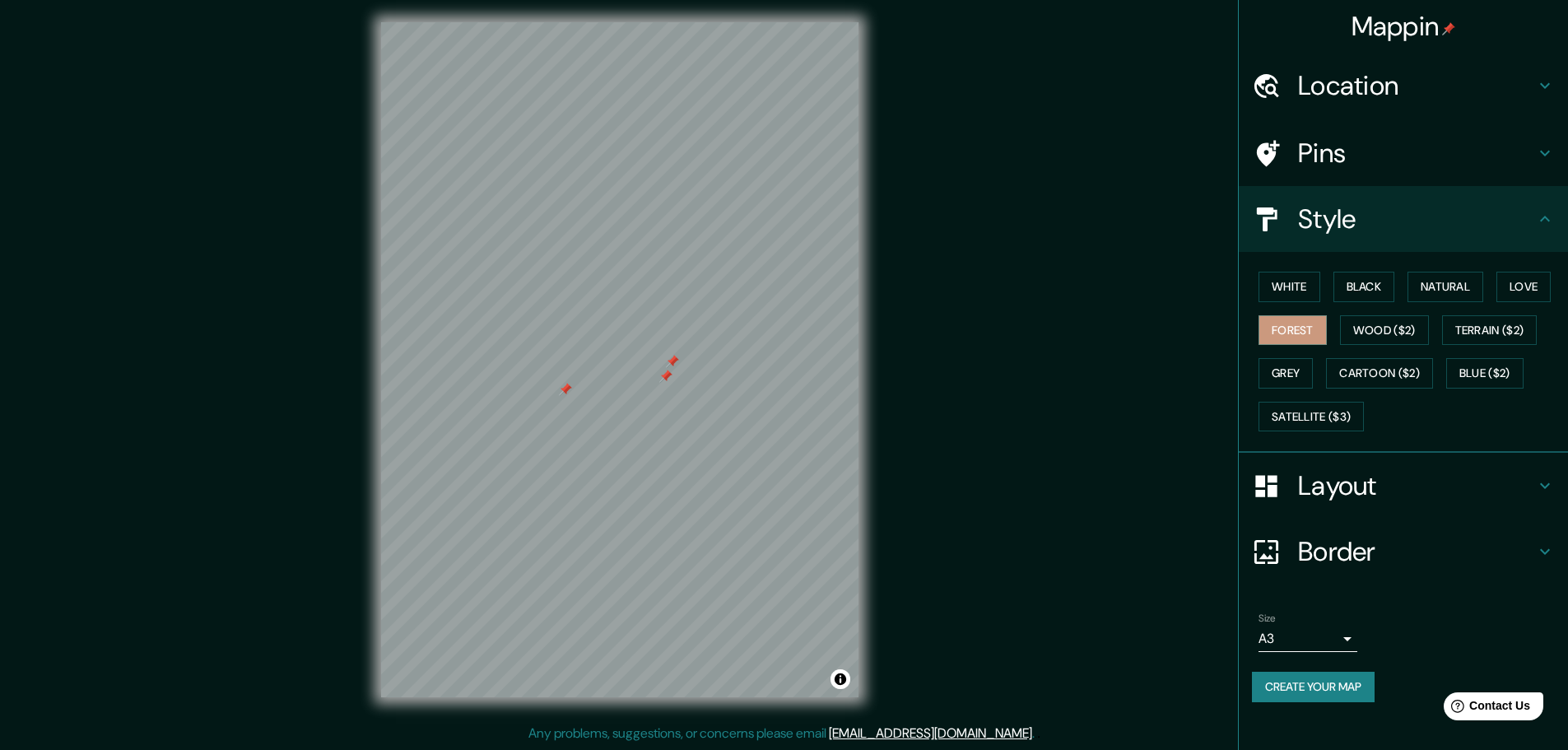
click at [677, 366] on div at bounding box center [672, 361] width 13 height 13
click at [670, 379] on div at bounding box center [672, 377] width 13 height 13
click at [661, 375] on div at bounding box center [666, 375] width 13 height 13
click at [563, 390] on div at bounding box center [565, 388] width 13 height 13
